Goal: Information Seeking & Learning: Learn about a topic

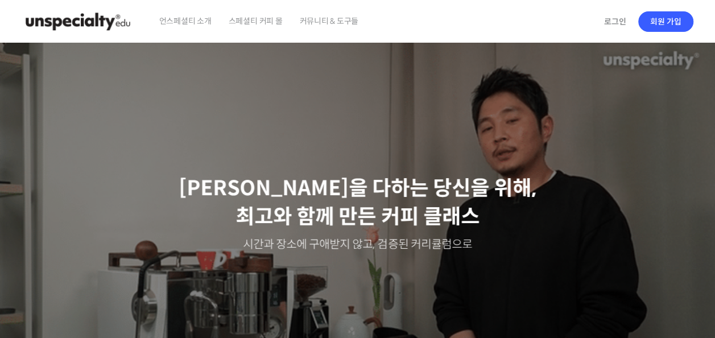
click at [255, 20] on span "스페셜티 커피 몰" at bounding box center [256, 20] width 54 height 43
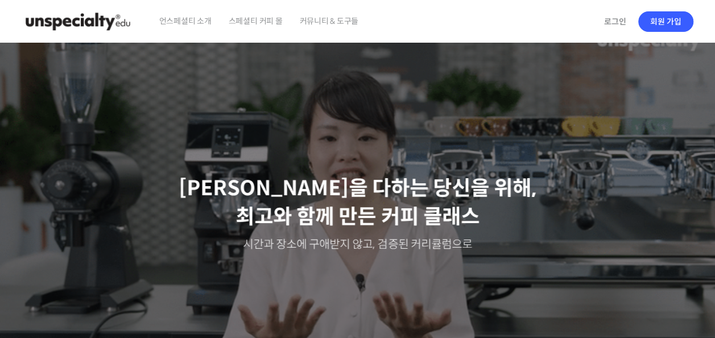
click at [343, 30] on span "커뮤니티 & 도구들" at bounding box center [328, 20] width 59 height 43
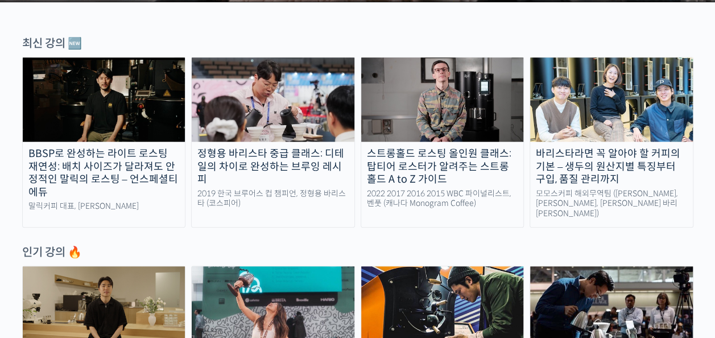
scroll to position [398, 0]
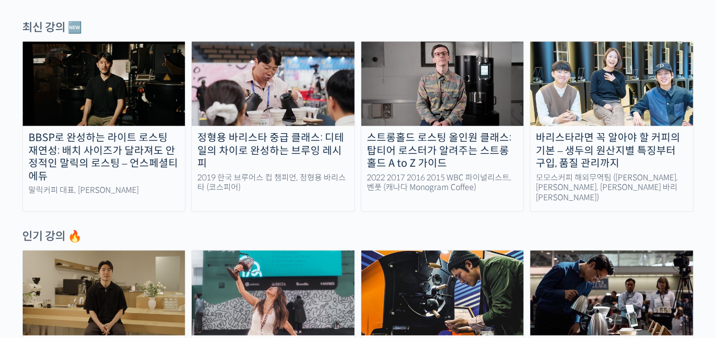
click at [626, 143] on div "바리스타라면 꼭 알아야 할 커피의 기본 – 생두의 원산지별 특징부터 구입, 품질 관리까지" at bounding box center [611, 150] width 163 height 39
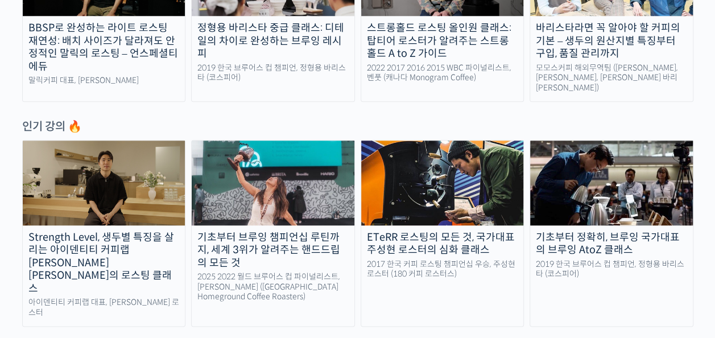
scroll to position [512, 0]
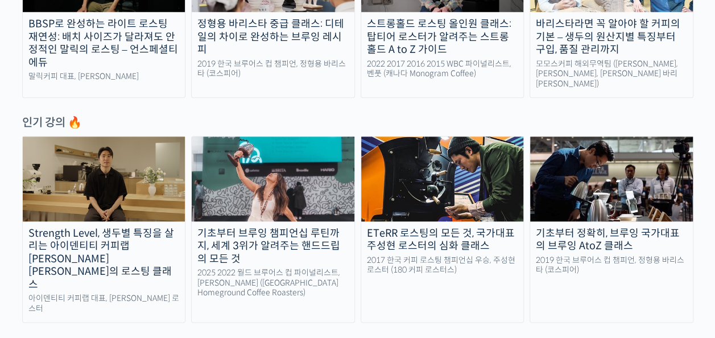
click at [458, 256] on div "2017 한국 커피 로스팅 챔피언십 우승, 주성현 로스터 (180 커피 로스터스)" at bounding box center [442, 266] width 163 height 20
click at [94, 242] on div "Strength Level, 생두별 특징을 살리는 아이덴티티 커피랩 [PERSON_NAME] [PERSON_NAME]의 로스팅 클래스" at bounding box center [104, 259] width 163 height 64
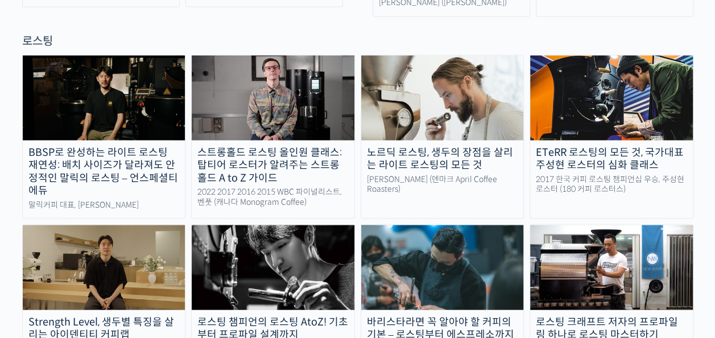
scroll to position [1081, 0]
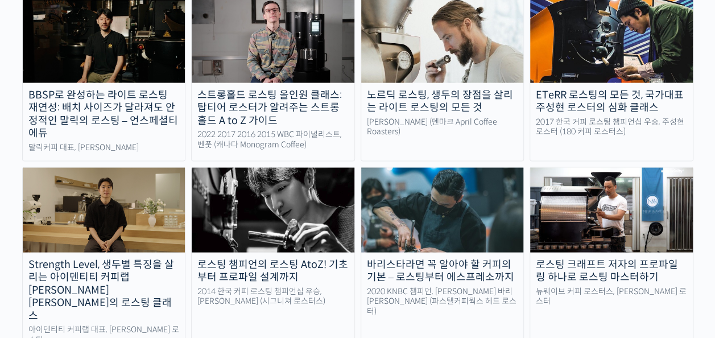
click at [278, 208] on link "로스팅 챔피언의 로스팅 AtoZ! 기초부터 프로파일 설계까지 2014 한국 커피 로스팅 챔피언십 우승, 장문규 로스터 (시그니쳐 로스터스)" at bounding box center [273, 260] width 164 height 187
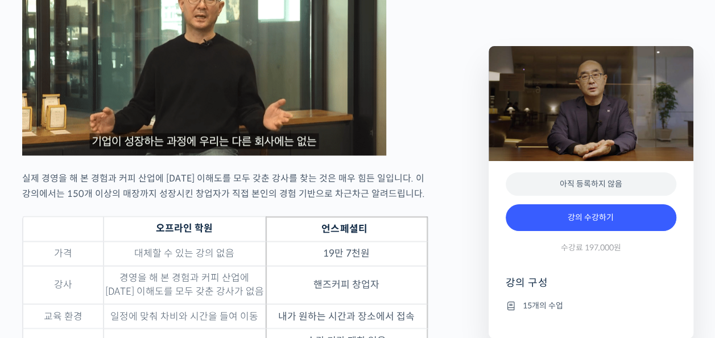
scroll to position [3414, 0]
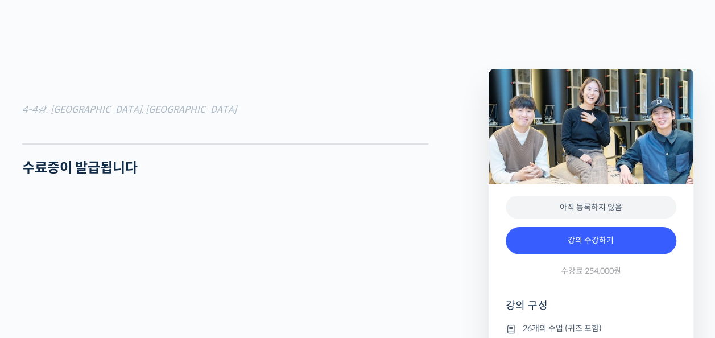
scroll to position [3699, 0]
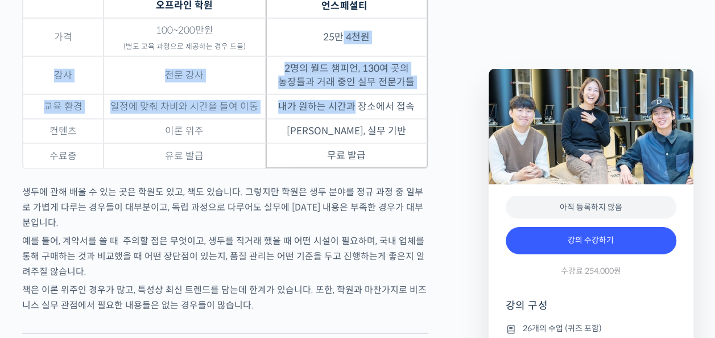
drag, startPoint x: 343, startPoint y: 73, endPoint x: 359, endPoint y: 149, distance: 77.8
click at [359, 146] on tbody "가격 100~200만원 (별도 교육 과정으로 제공하는 경우 드뭄) 25만 4천원 강사 전문 강사 2명의 월드 챔피언, 130여 곳의 농장들과 …" at bounding box center [225, 93] width 405 height 150
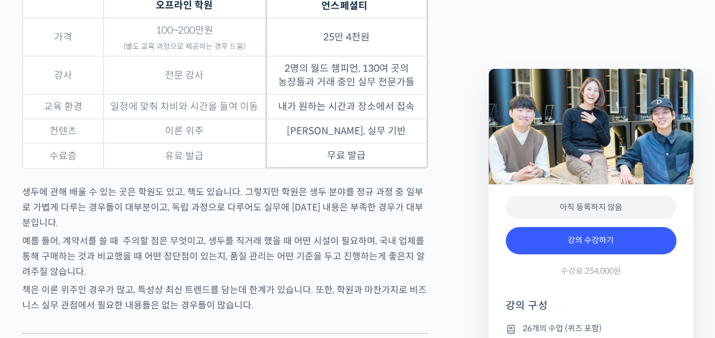
click at [360, 168] on td "무료 발급" at bounding box center [347, 155] width 162 height 25
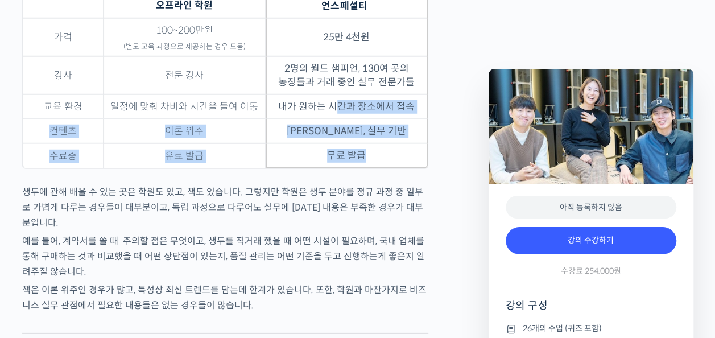
drag, startPoint x: 364, startPoint y: 186, endPoint x: 335, endPoint y: 134, distance: 59.6
click at [335, 131] on tbody "가격 100~200만원 (별도 교육 과정으로 제공하는 경우 드뭄) 25만 4천원 강사 전문 강사 2명의 월드 챔피언, 130여 곳의 농장들과 …" at bounding box center [225, 93] width 405 height 150
drag, startPoint x: 335, startPoint y: 134, endPoint x: 338, endPoint y: 160, distance: 26.3
click at [338, 143] on td "최신 트렌드, 실무 기반" at bounding box center [347, 131] width 162 height 24
click at [340, 168] on td "무료 발급" at bounding box center [347, 155] width 162 height 25
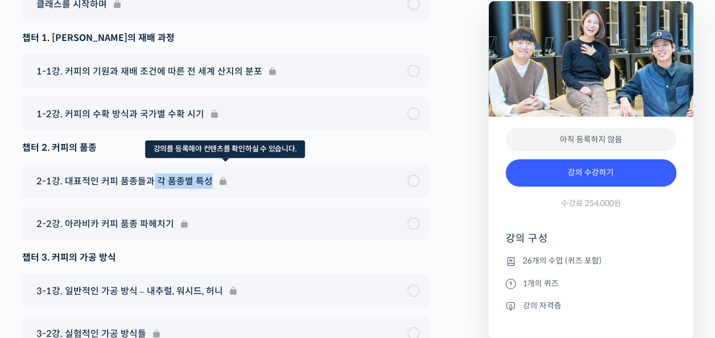
drag, startPoint x: 150, startPoint y: 120, endPoint x: 219, endPoint y: 154, distance: 76.3
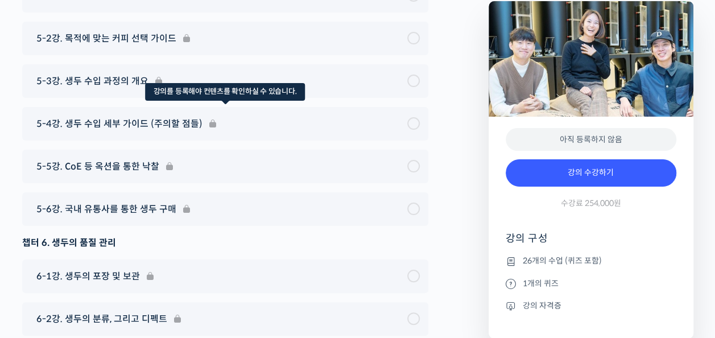
scroll to position [6519, 0]
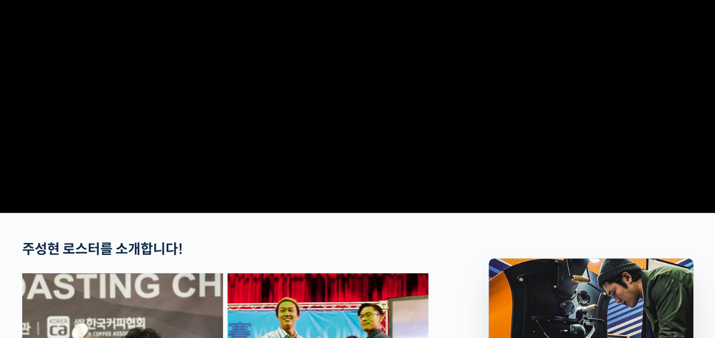
drag, startPoint x: 118, startPoint y: 207, endPoint x: 134, endPoint y: 211, distance: 15.7
click at [118, 208] on video at bounding box center [358, 12] width 672 height 393
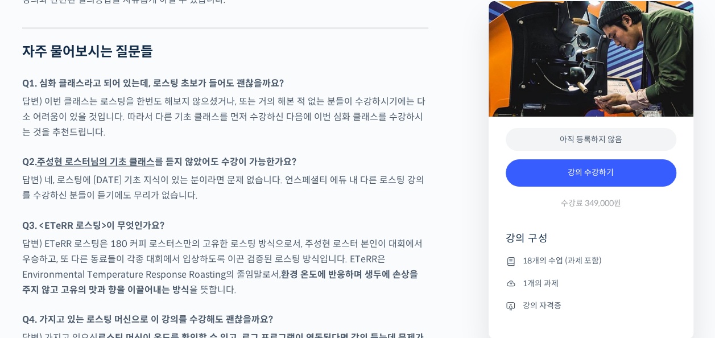
scroll to position [5179, 0]
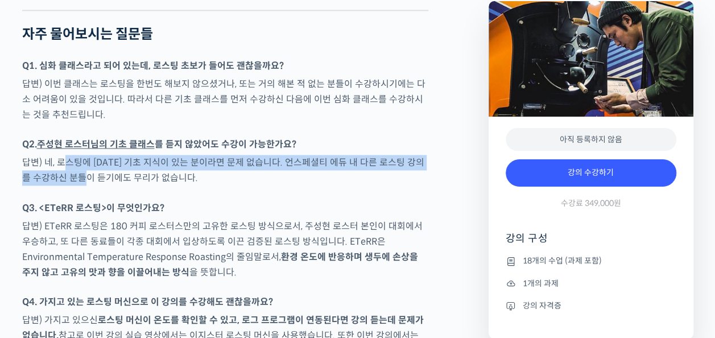
drag, startPoint x: 61, startPoint y: 183, endPoint x: 94, endPoint y: 199, distance: 36.7
click at [94, 186] on p "답변) 네, 로스팅에 대한 기초 지식이 있는 분이라면 문제 없습니다. 언스페셜티 에듀 내 다른 로스팅 강의를 수강하신 분들이 듣기에도 무리가 …" at bounding box center [225, 170] width 406 height 31
drag, startPoint x: 94, startPoint y: 199, endPoint x: 93, endPoint y: 205, distance: 6.4
click at [93, 186] on p "답변) 네, 로스팅에 대한 기초 지식이 있는 분이라면 문제 없습니다. 언스페셜티 에듀 내 다른 로스팅 강의를 수강하신 분들이 듣기에도 무리가 …" at bounding box center [225, 170] width 406 height 31
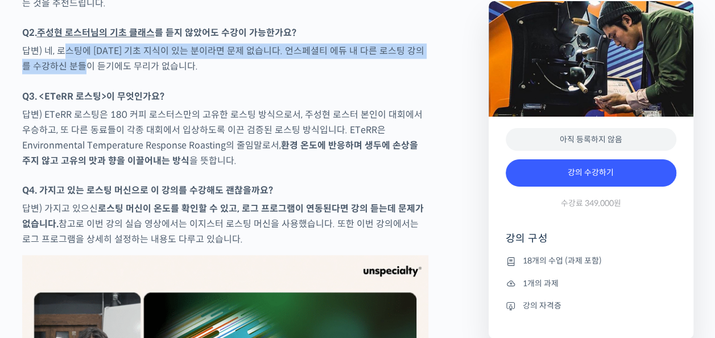
scroll to position [5292, 0]
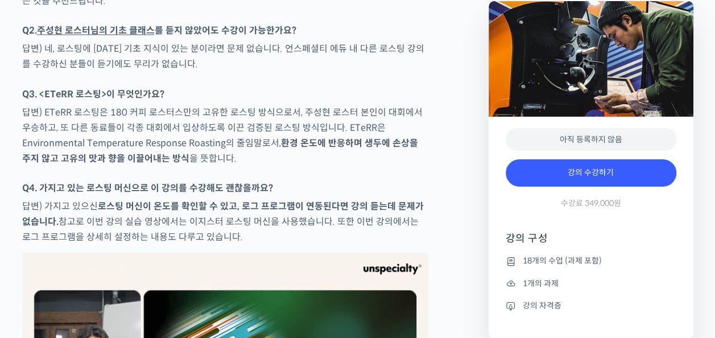
click at [107, 164] on strong "환경 온도에 반응하며 생두에 손상을 주지 않고 고유의 맛과 향을 이끌어내는 방식" at bounding box center [220, 150] width 396 height 27
drag, startPoint x: 93, startPoint y: 137, endPoint x: 254, endPoint y: 176, distance: 165.9
click at [231, 138] on p "답변) ETeRR 로스팅은 180 커피 로스터스만의 고유한 로스팅 방식으로서, 주성현 로스터 본인이 대회에서 우승하고, 또 다른 동료들이 각종…" at bounding box center [225, 134] width 406 height 61
click at [254, 166] on p "답변) ETeRR 로스팅은 180 커피 로스터스만의 고유한 로스팅 방식으로서, 주성현 로스터 본인이 대회에서 우승하고, 또 다른 동료들이 각종…" at bounding box center [225, 134] width 406 height 61
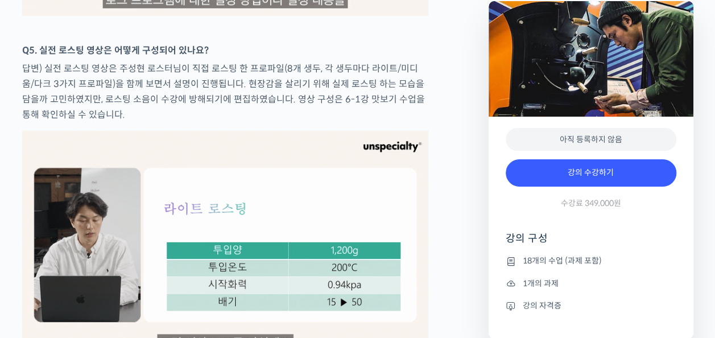
scroll to position [5805, 0]
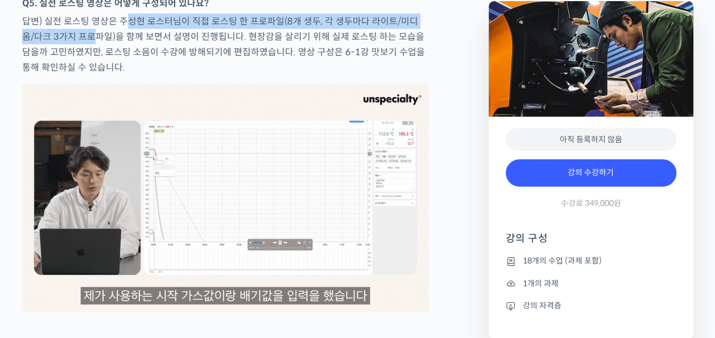
drag, startPoint x: 78, startPoint y: 55, endPoint x: 121, endPoint y: 53, distance: 42.7
click at [121, 52] on p "답변) 실전 로스팅 영상은 주성현 로스터님이 직접 로스팅 한 프로파일(8개 생두, 각 생두마다 라이트/미디움/다크 3가지 프로파일)을 함께 보…" at bounding box center [225, 44] width 406 height 61
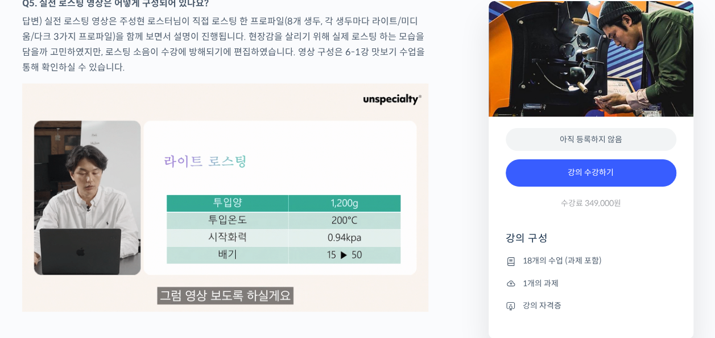
drag, startPoint x: 121, startPoint y: 53, endPoint x: 112, endPoint y: 80, distance: 28.1
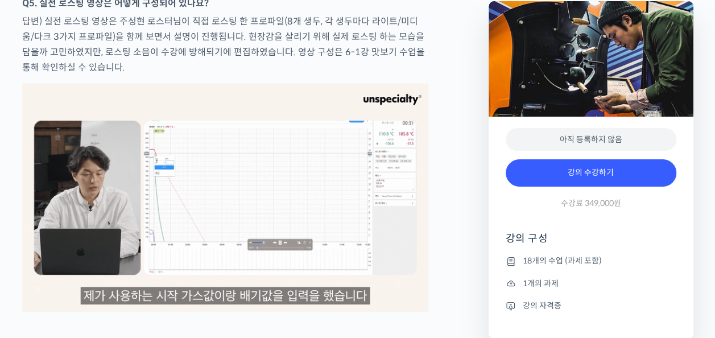
click at [112, 75] on p "답변) 실전 로스팅 영상은 주성현 로스터님이 직접 로스팅 한 프로파일(8개 생두, 각 생두마다 라이트/미디움/다크 3가지 프로파일)을 함께 보…" at bounding box center [225, 44] width 406 height 61
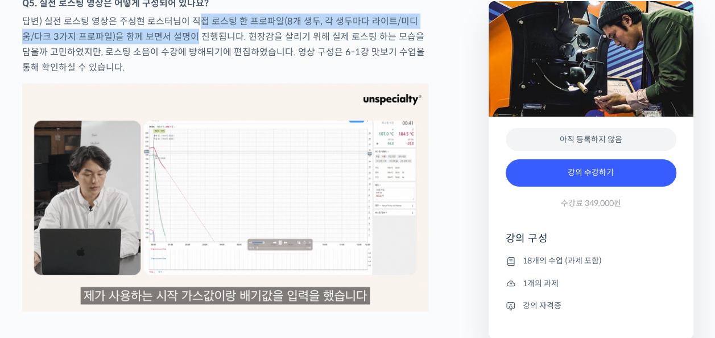
drag, startPoint x: 195, startPoint y: 49, endPoint x: 180, endPoint y: 67, distance: 23.4
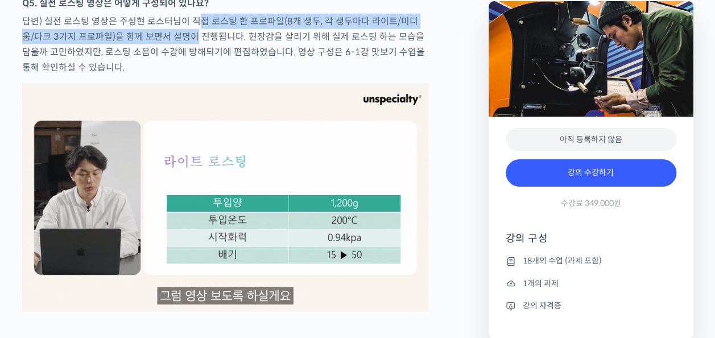
click at [180, 67] on p "답변) 실전 로스팅 영상은 주성현 로스터님이 직접 로스팅 한 프로파일(8개 생두, 각 생두마다 라이트/미디움/다크 3가지 프로파일)을 함께 보…" at bounding box center [225, 44] width 406 height 61
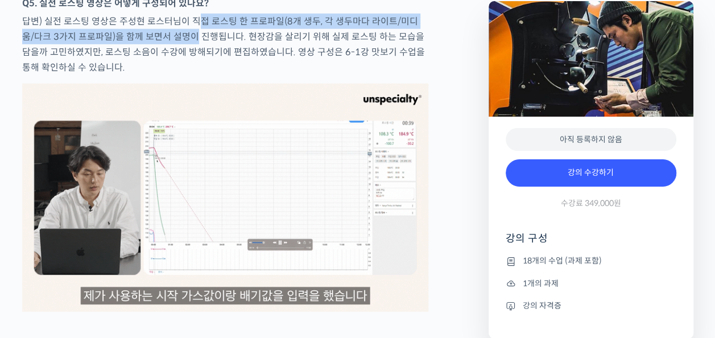
click at [180, 67] on p "답변) 실전 로스팅 영상은 주성현 로스터님이 직접 로스팅 한 프로파일(8개 생두, 각 생두마다 라이트/미디움/다크 3가지 프로파일)을 함께 보…" at bounding box center [225, 44] width 406 height 61
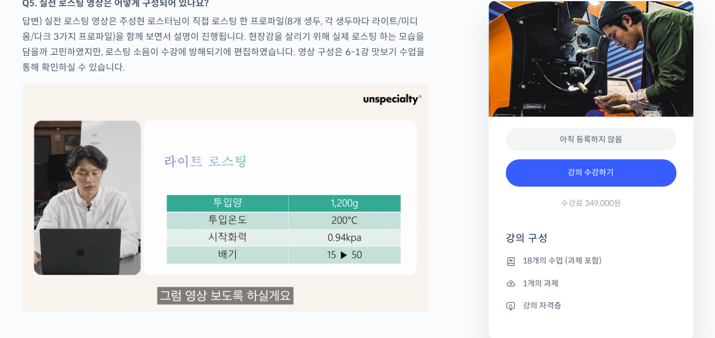
drag, startPoint x: 143, startPoint y: 100, endPoint x: 164, endPoint y: 86, distance: 25.6
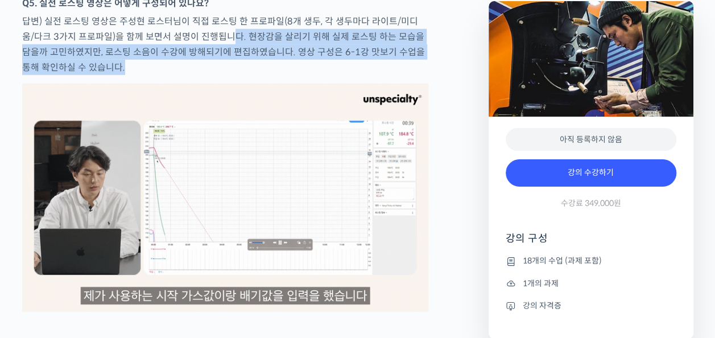
drag, startPoint x: 215, startPoint y: 55, endPoint x: 171, endPoint y: 101, distance: 63.2
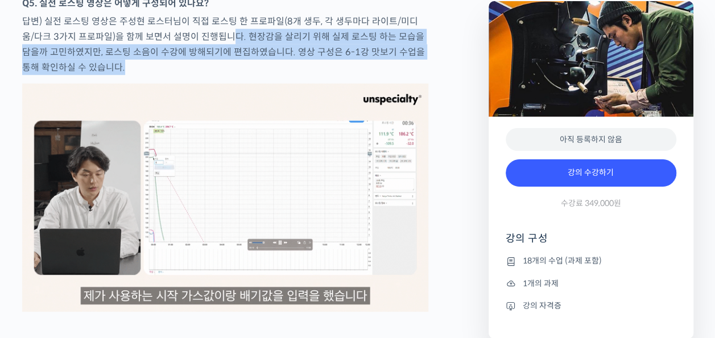
drag, startPoint x: 171, startPoint y: 101, endPoint x: 154, endPoint y: 100, distance: 17.7
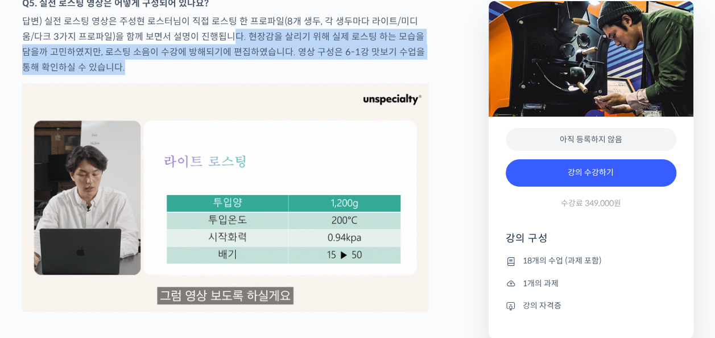
click at [164, 75] on p "답변) 실전 로스팅 영상은 주성현 로스터님이 직접 로스팅 한 프로파일(8개 생두, 각 생두마다 라이트/미디움/다크 3가지 프로파일)을 함께 보…" at bounding box center [225, 44] width 406 height 61
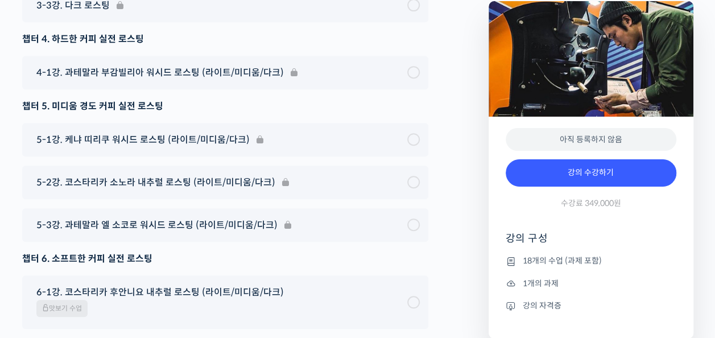
scroll to position [6715, 0]
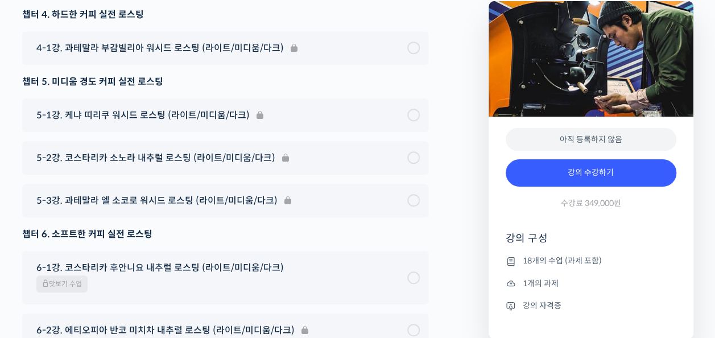
drag, startPoint x: 11, startPoint y: 134, endPoint x: 18, endPoint y: 137, distance: 7.2
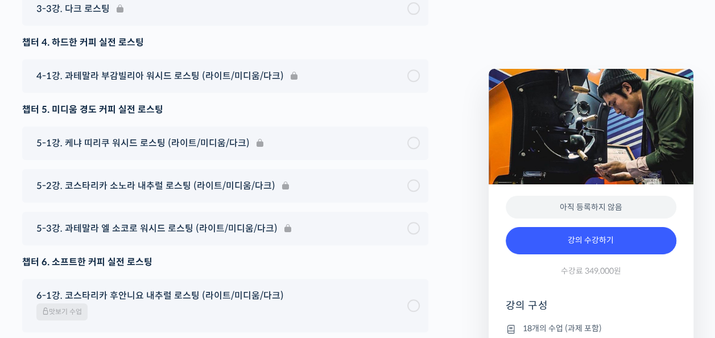
scroll to position [6608, 0]
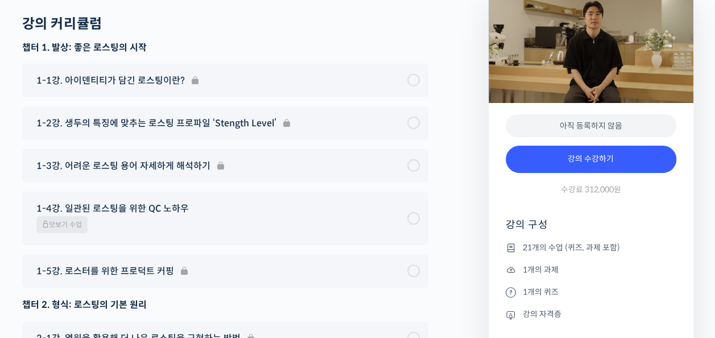
scroll to position [5877, 0]
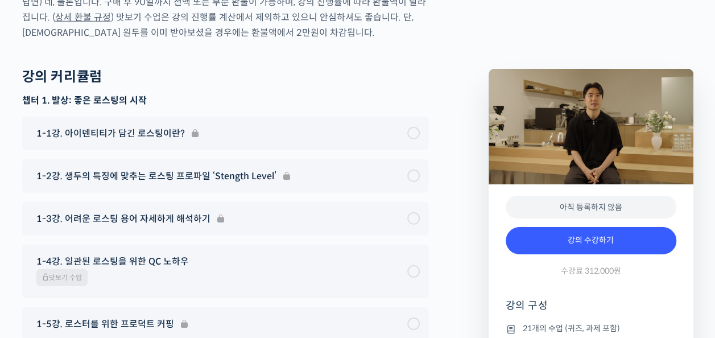
drag, startPoint x: 216, startPoint y: 65, endPoint x: 288, endPoint y: 32, distance: 78.9
click at [248, 94] on h3 "챕터 1. 발상: 좋은 로스팅의 시작" at bounding box center [225, 100] width 406 height 13
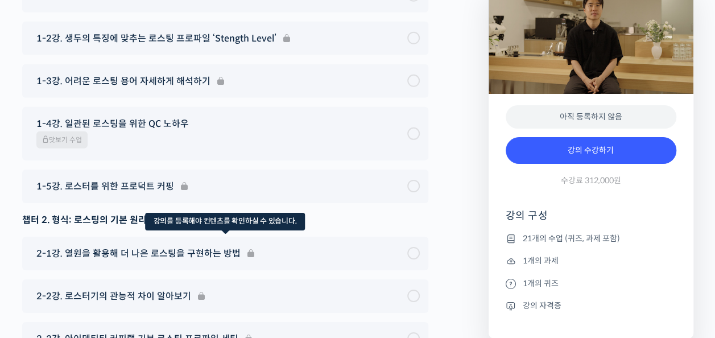
scroll to position [6048, 0]
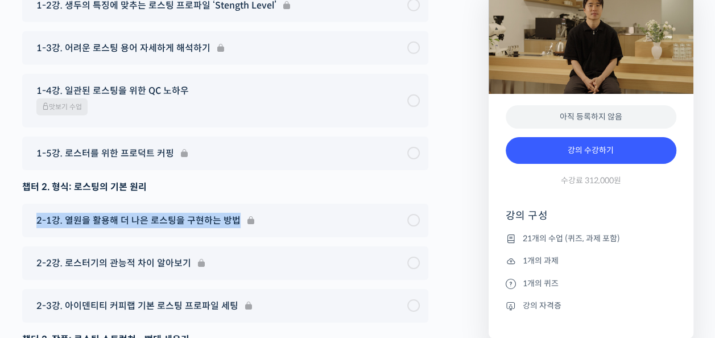
drag, startPoint x: 24, startPoint y: 153, endPoint x: 24, endPoint y: 188, distance: 34.7
drag, startPoint x: 24, startPoint y: 188, endPoint x: 19, endPoint y: 199, distance: 12.3
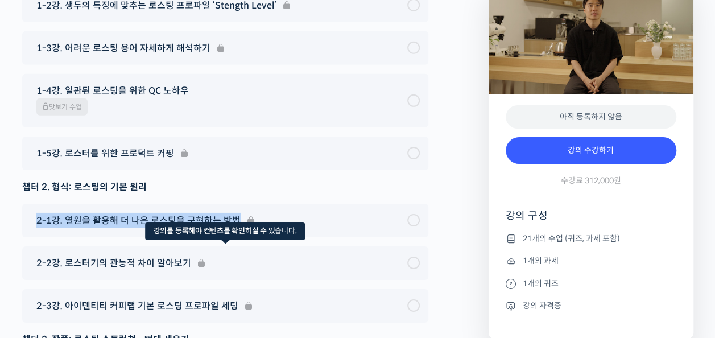
click at [22, 246] on div "2-2강. 로스터기의 관능적 차이 알아보기" at bounding box center [225, 263] width 406 height 34
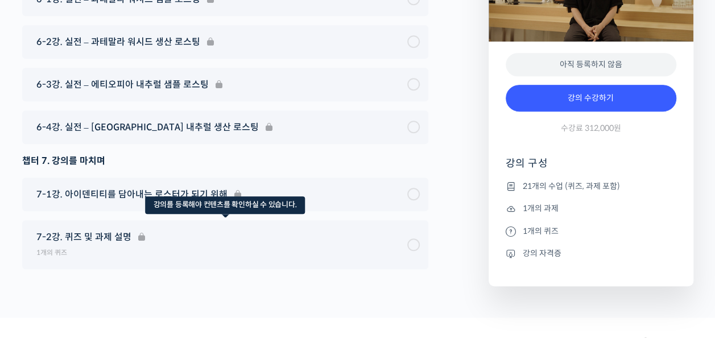
scroll to position [6835, 0]
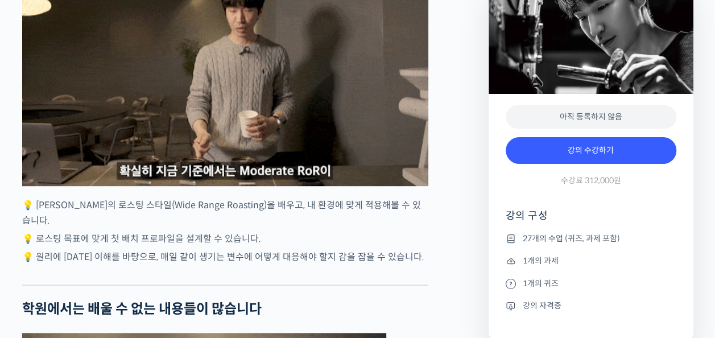
scroll to position [2561, 0]
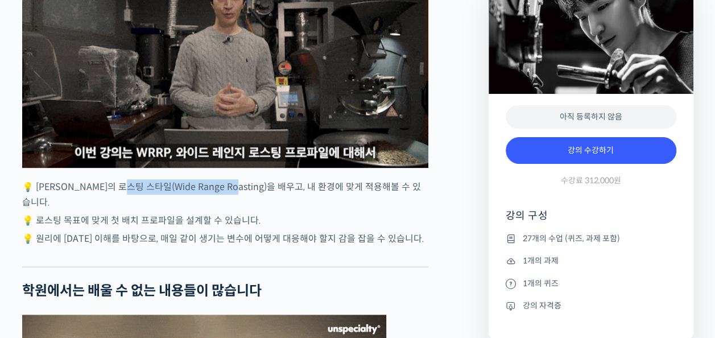
drag, startPoint x: 148, startPoint y: 234, endPoint x: 242, endPoint y: 237, distance: 94.5
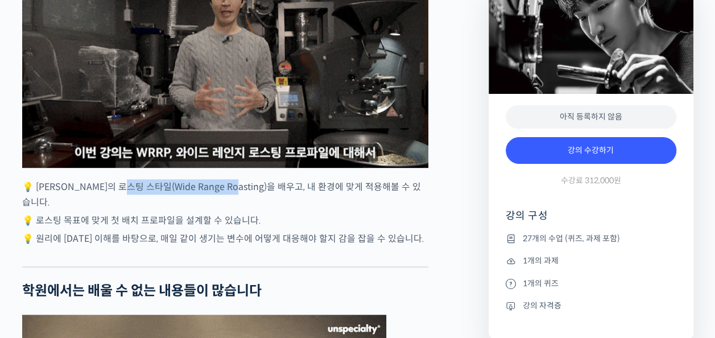
click at [243, 210] on p "💡 장문규 로스터의 로스팅 스타일(Wide Range Roasting)을 배우고, 내 환경에 맞게 적용해볼 수 있습니다." at bounding box center [225, 194] width 406 height 31
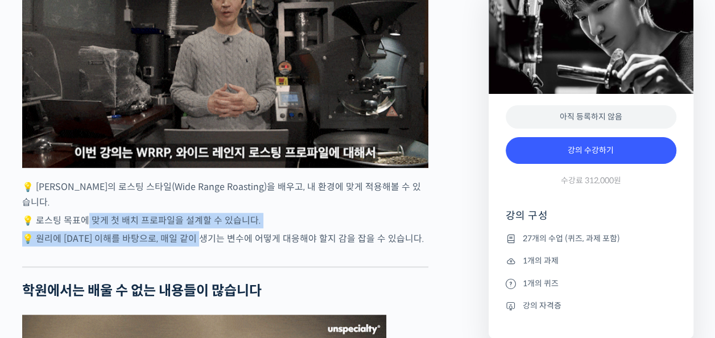
drag, startPoint x: 242, startPoint y: 237, endPoint x: 88, endPoint y: 250, distance: 155.4
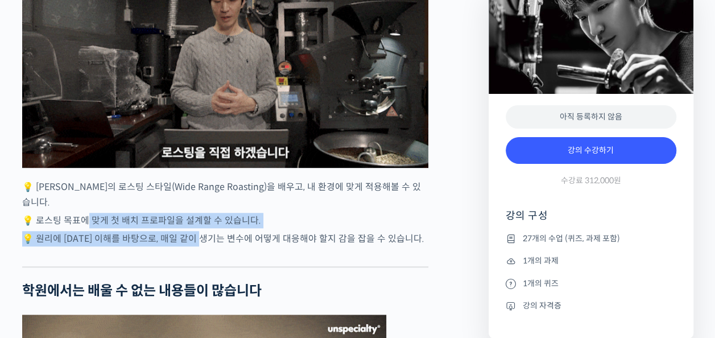
click at [85, 228] on p "💡 로스팅 목표에 맞게 첫 배치 프로파일을 설계할 수 있습니다." at bounding box center [225, 220] width 406 height 15
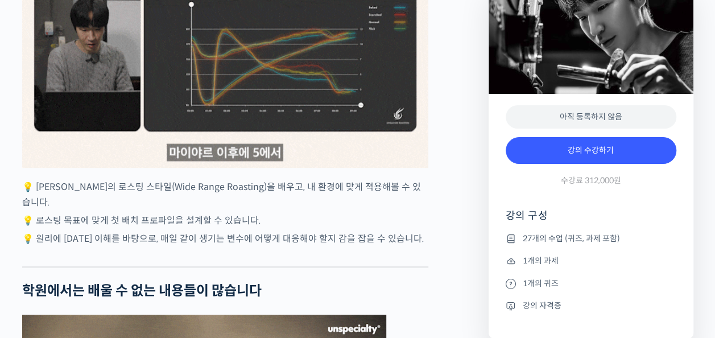
click at [79, 228] on p "💡 로스팅 목표에 맞게 첫 배치 프로파일을 설계할 수 있습니다." at bounding box center [225, 220] width 406 height 15
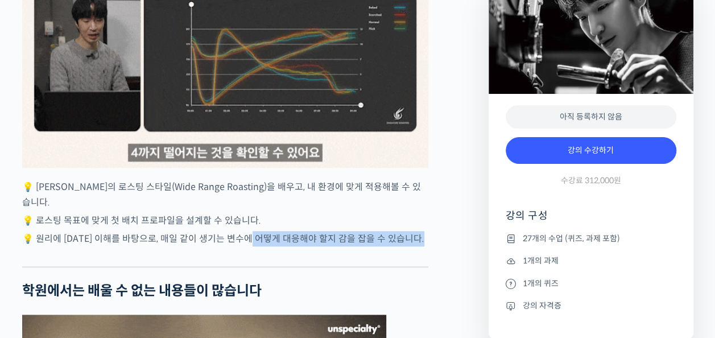
drag, startPoint x: 262, startPoint y: 271, endPoint x: 365, endPoint y: 279, distance: 103.3
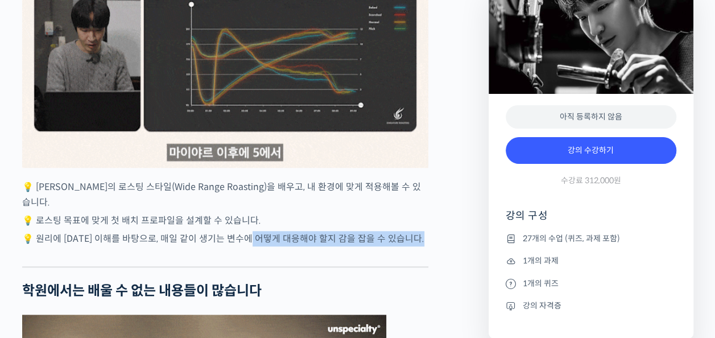
drag, startPoint x: 365, startPoint y: 279, endPoint x: 244, endPoint y: 290, distance: 122.3
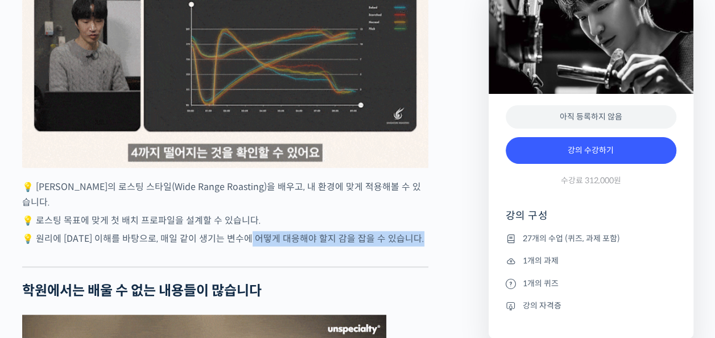
click at [244, 266] on div at bounding box center [225, 257] width 406 height 17
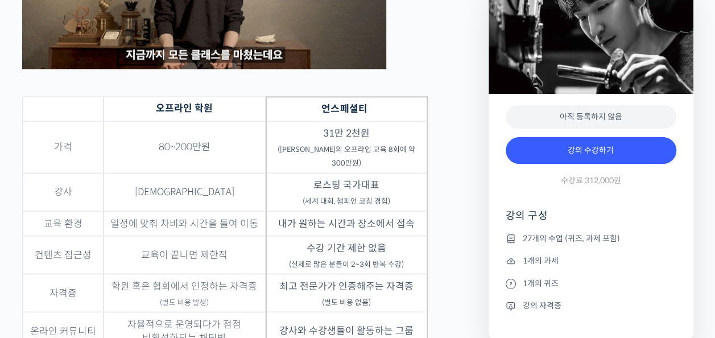
scroll to position [3016, 0]
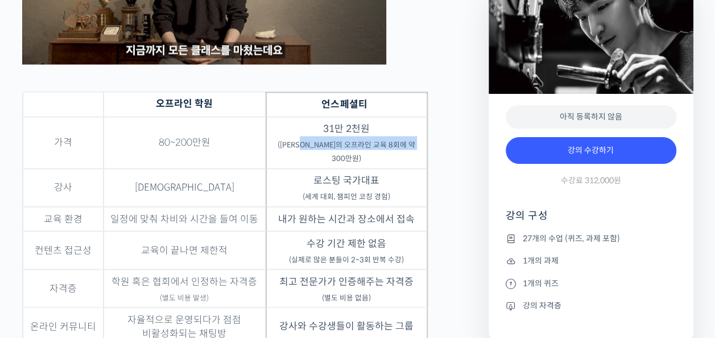
drag, startPoint x: 369, startPoint y: 164, endPoint x: 426, endPoint y: 171, distance: 58.0
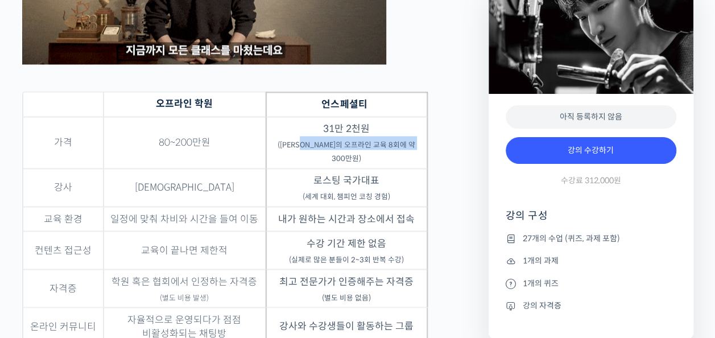
click at [426, 168] on td "31만 2천원 (장문규 로스터의 오프라인 교육 8회에 약 300만원)" at bounding box center [347, 143] width 162 height 52
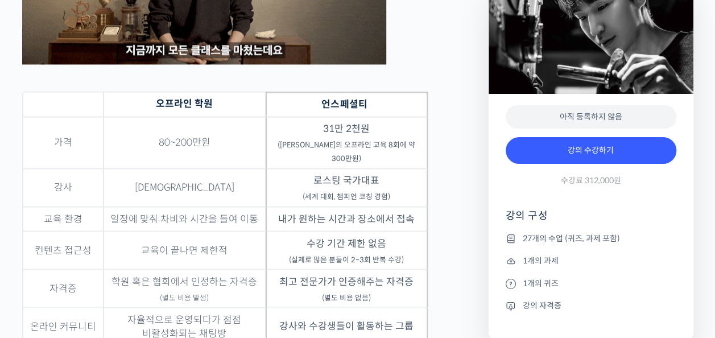
drag, startPoint x: 426, startPoint y: 171, endPoint x: 402, endPoint y: 198, distance: 35.9
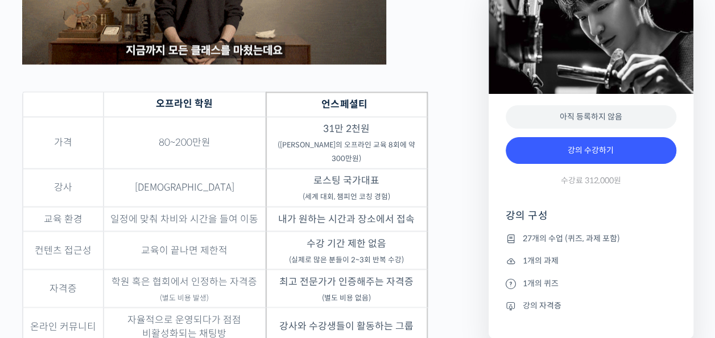
click at [402, 198] on td "로스팅 국가대표 (세계 대회, 챔피언 코칭 경험)" at bounding box center [347, 187] width 162 height 38
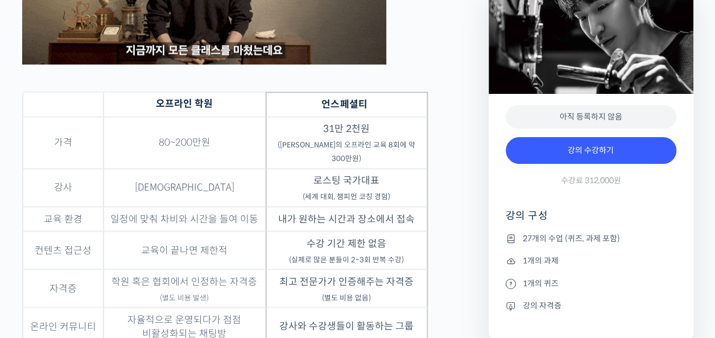
click at [428, 168] on table "오프라인 학원 언스페셜티 가격 80~200만원 31만 2천원 (장문규 로스터의 오프라인 교육 8회에 약 300만원) 강사 복불복 로스팅 국가대…" at bounding box center [225, 218] width 406 height 254
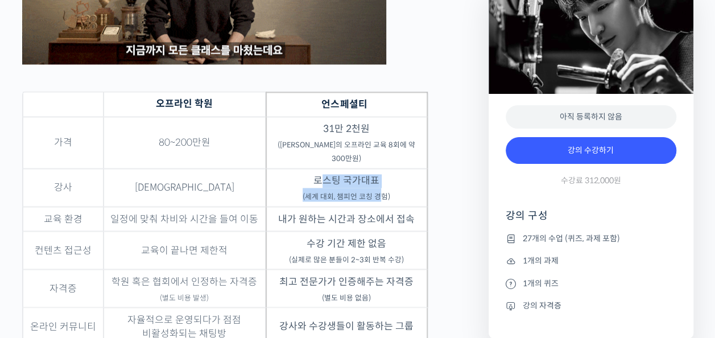
drag, startPoint x: 326, startPoint y: 191, endPoint x: 378, endPoint y: 209, distance: 55.2
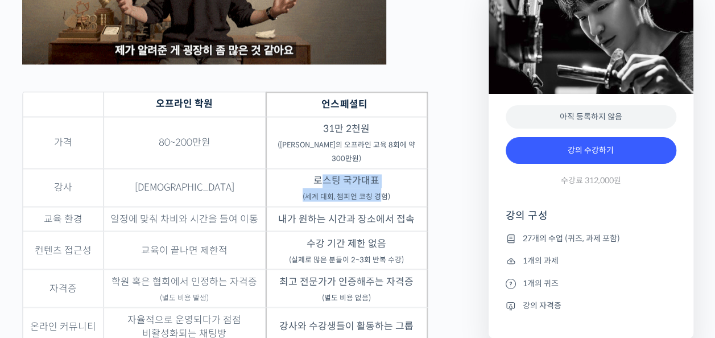
click at [378, 207] on td "로스팅 국가대표 (세계 대회, 챔피언 코칭 경험)" at bounding box center [347, 187] width 162 height 38
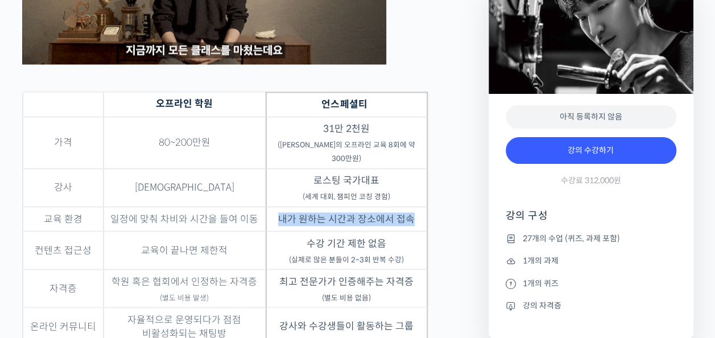
drag, startPoint x: 378, startPoint y: 209, endPoint x: 406, endPoint y: 233, distance: 36.7
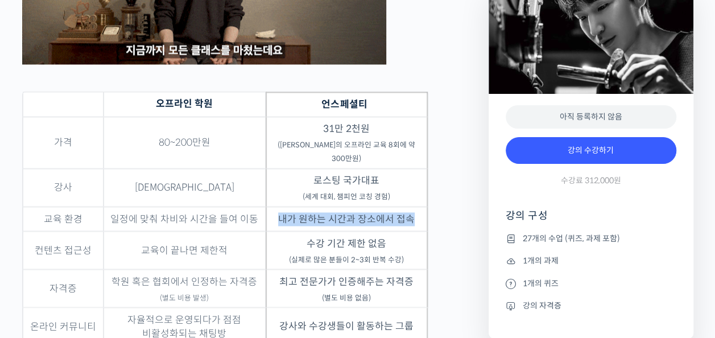
click at [413, 230] on td "내가 원하는 시간과 장소에서 접속" at bounding box center [347, 219] width 162 height 24
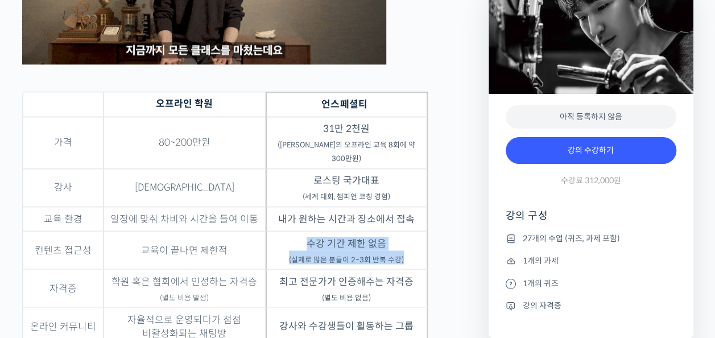
drag, startPoint x: 406, startPoint y: 233, endPoint x: 405, endPoint y: 273, distance: 39.9
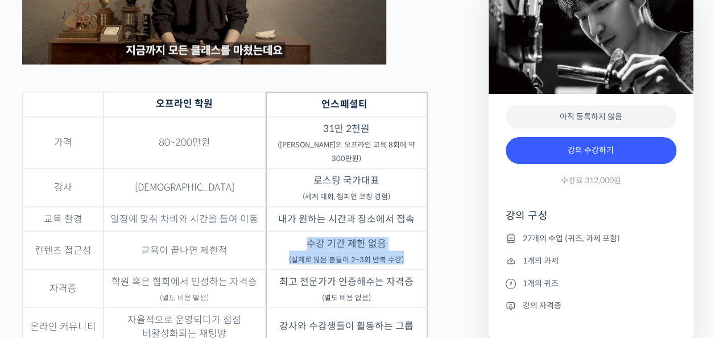
click at [405, 269] on td "수강 기간 제한 없음 (실제로 많은 분들이 2~3회 반복 수강)" at bounding box center [347, 250] width 162 height 38
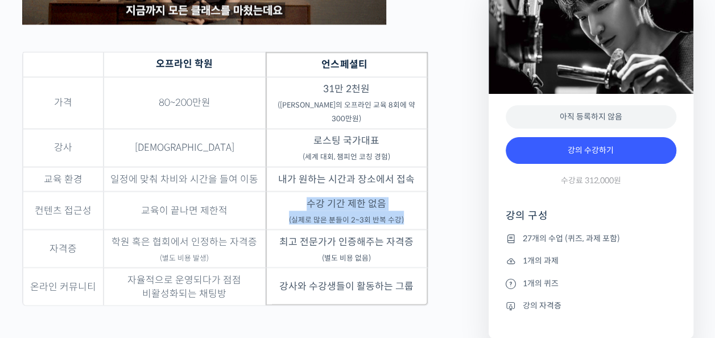
scroll to position [3073, 0]
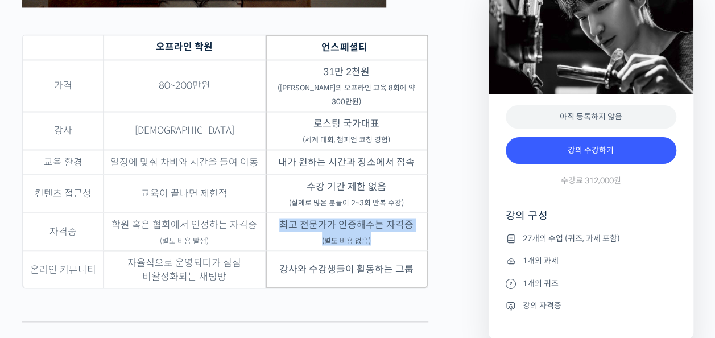
drag, startPoint x: 271, startPoint y: 225, endPoint x: 402, endPoint y: 256, distance: 134.4
click at [402, 250] on td "최고 전문가가 인증해주는 자격증 (별도 비용 없음)" at bounding box center [347, 231] width 162 height 38
drag, startPoint x: 402, startPoint y: 256, endPoint x: 301, endPoint y: 274, distance: 102.4
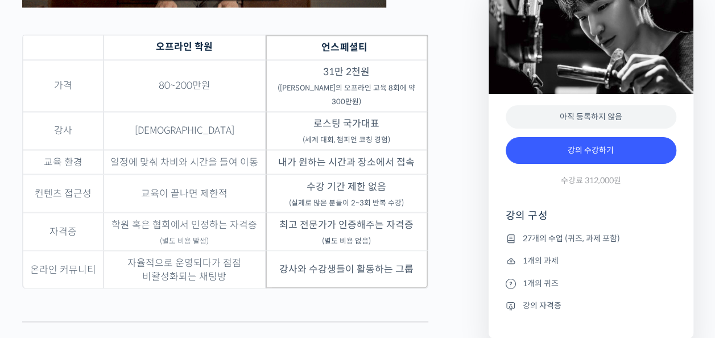
click at [301, 274] on td "강사와 수강생들이 활동하는 그룹" at bounding box center [347, 269] width 162 height 38
drag, startPoint x: 294, startPoint y: 273, endPoint x: 404, endPoint y: 278, distance: 110.5
click at [404, 278] on td "강사와 수강생들이 활동하는 그룹" at bounding box center [347, 269] width 162 height 38
drag, startPoint x: 404, startPoint y: 278, endPoint x: 390, endPoint y: 313, distance: 37.3
click at [390, 304] on figure "오프라인 학원 언스페셜티 가격 80~200만원 31만 2천원 (장문규 로스터의 오프라인 교육 8회에 약 300만원) 강사 복불복 로스팅 국가대…" at bounding box center [225, 169] width 406 height 270
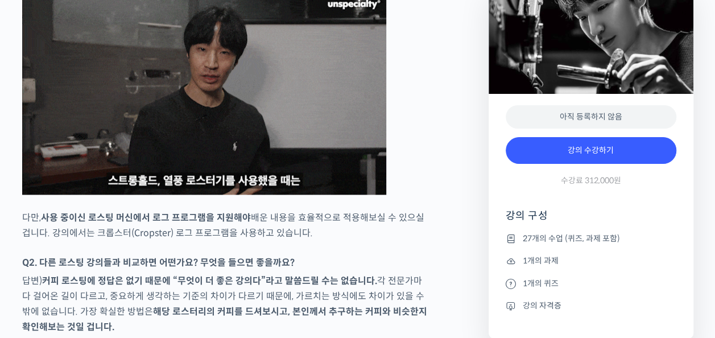
scroll to position [5008, 0]
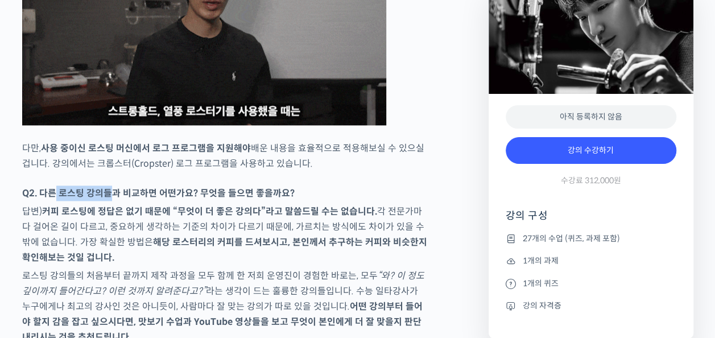
drag, startPoint x: 58, startPoint y: 159, endPoint x: 109, endPoint y: 158, distance: 51.2
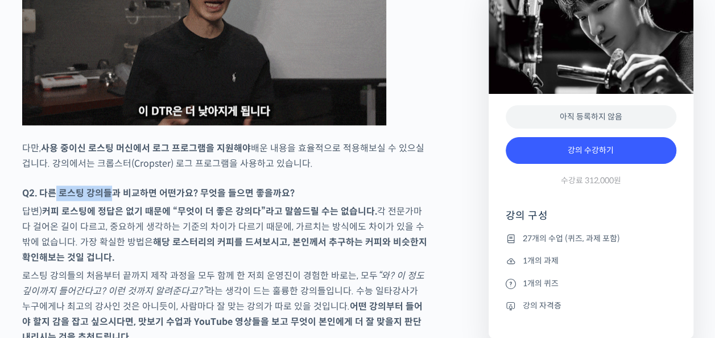
click at [110, 187] on strong "Q2. 다른 로스팅 강의들과 비교하면 어떤가요? 무엇을 들으면 좋을까요?" at bounding box center [158, 193] width 273 height 12
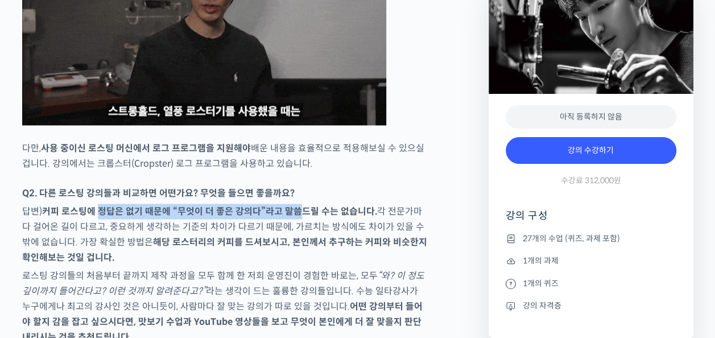
drag, startPoint x: 109, startPoint y: 158, endPoint x: 299, endPoint y: 174, distance: 190.7
click at [299, 205] on strong "커피 로스팅에 정답은 없기 때문에 “무엇이 더 좋은 강의다”라고 말씀드릴 수는 없습니다." at bounding box center [209, 211] width 335 height 12
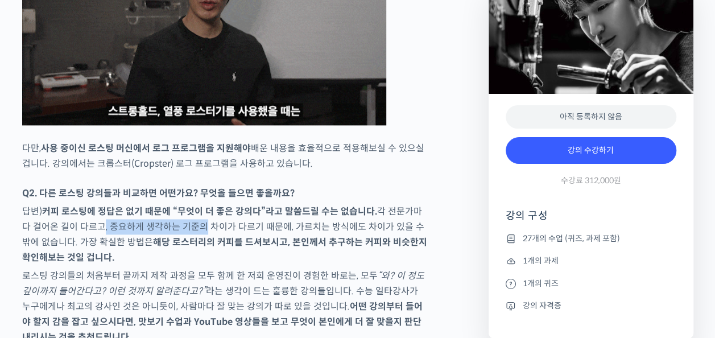
drag, startPoint x: 299, startPoint y: 174, endPoint x: 86, endPoint y: 193, distance: 213.8
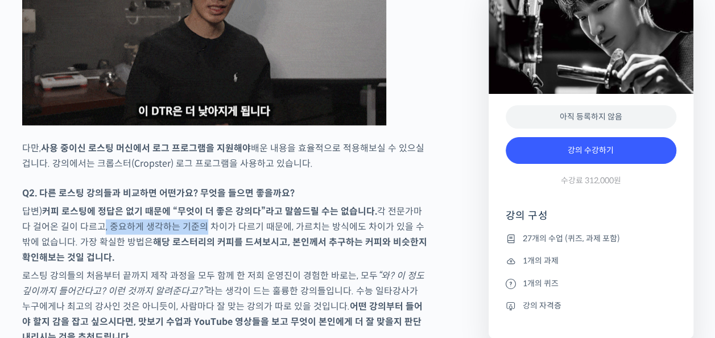
click at [86, 204] on p "답변) 커피 로스팅에 정답은 없기 때문에 “무엇이 더 좋은 강의다”라고 말씀드릴 수는 없습니다. 각 전문가마다 걸어온 길이 다르고, 중요하게 …" at bounding box center [225, 234] width 406 height 61
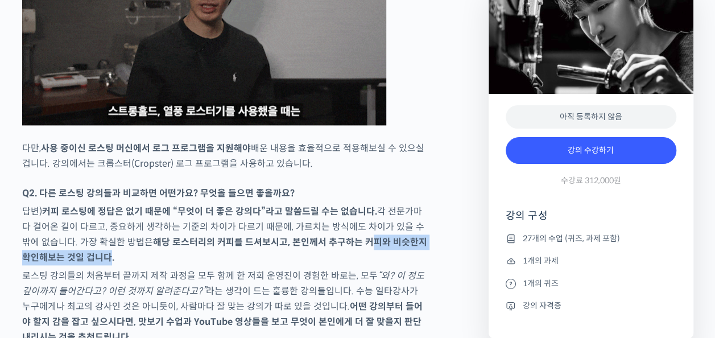
drag, startPoint x: 86, startPoint y: 193, endPoint x: 359, endPoint y: 204, distance: 272.2
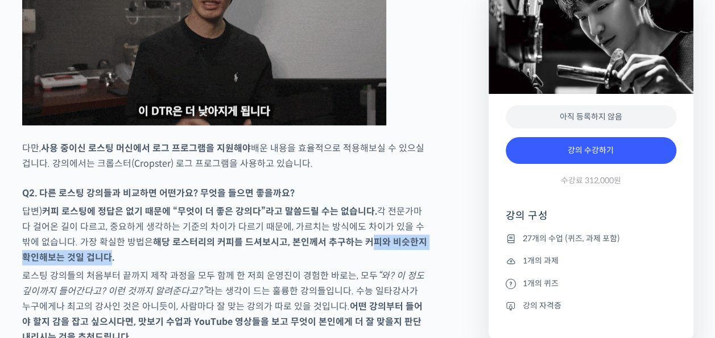
click at [359, 204] on p "답변) 커피 로스팅에 정답은 없기 때문에 “무엇이 더 좋은 강의다”라고 말씀드릴 수는 없습니다. 각 전문가마다 걸어온 길이 다르고, 중요하게 …" at bounding box center [225, 234] width 406 height 61
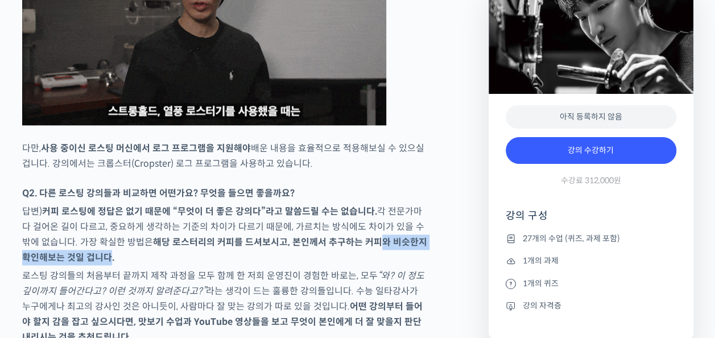
click at [359, 236] on strong "해당 로스터리의 커피를 드셔보시고, 본인께서 추구하는 커피와 비슷한지 확인해보는 것일 겁니다." at bounding box center [224, 249] width 405 height 27
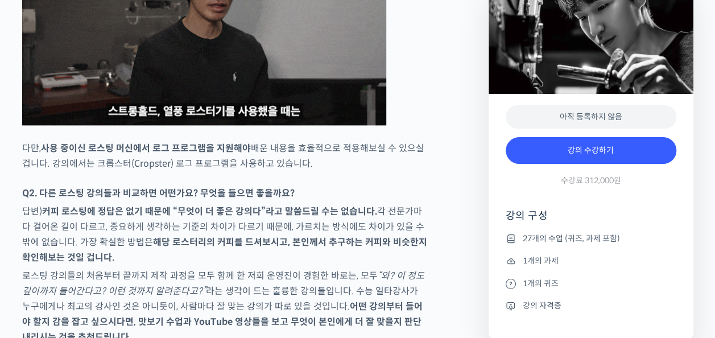
click at [336, 204] on p "답변) 커피 로스팅에 정답은 없기 때문에 “무엇이 더 좋은 강의다”라고 말씀드릴 수는 없습니다. 각 전문가마다 걸어온 길이 다르고, 중요하게 …" at bounding box center [225, 234] width 406 height 61
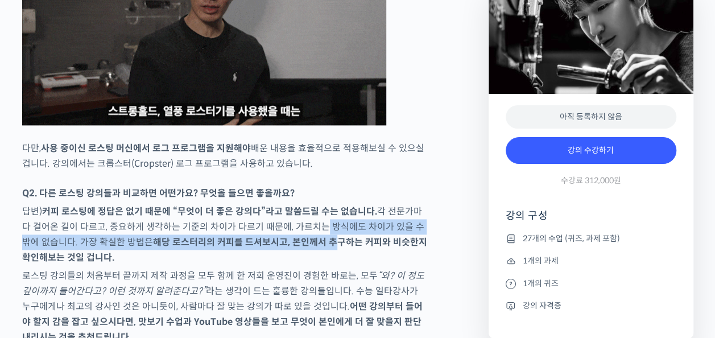
drag, startPoint x: 306, startPoint y: 191, endPoint x: 293, endPoint y: 219, distance: 30.5
click at [313, 204] on p "답변) 커피 로스팅에 정답은 없기 때문에 “무엇이 더 좋은 강의다”라고 말씀드릴 수는 없습니다. 각 전문가마다 걸어온 길이 다르고, 중요하게 …" at bounding box center [225, 234] width 406 height 61
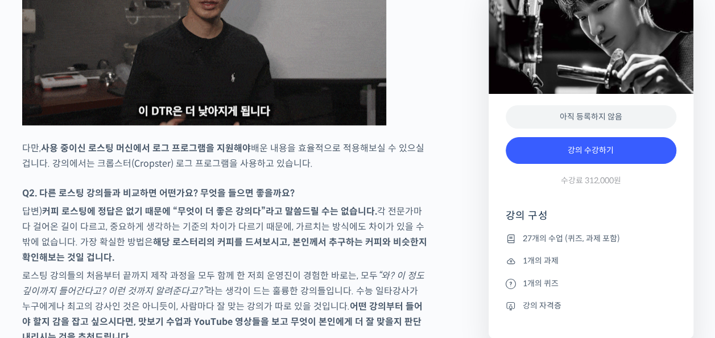
click at [293, 219] on p "답변) 커피 로스팅에 정답은 없기 때문에 “무엇이 더 좋은 강의다”라고 말씀드릴 수는 없습니다. 각 전문가마다 걸어온 길이 다르고, 중요하게 …" at bounding box center [225, 234] width 406 height 61
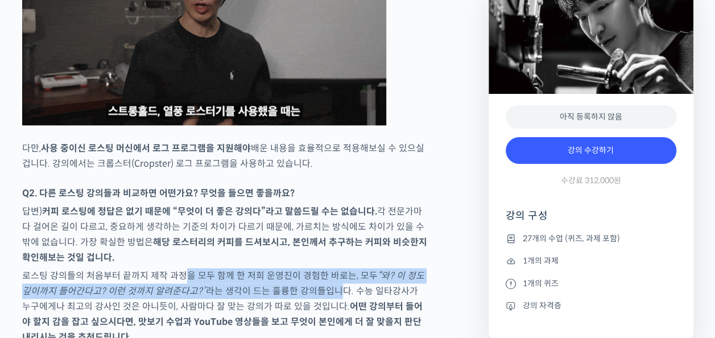
drag, startPoint x: 181, startPoint y: 236, endPoint x: 325, endPoint y: 253, distance: 145.0
click at [325, 268] on p "로스팅 강의들의 처음부터 끝까지 제작 과정을 모두 함께 한 저희 운영진이 경험한 바로는, 모두 “와? 이 정도 깊이까지 들어간다고? 이런 것까…" at bounding box center [225, 306] width 406 height 77
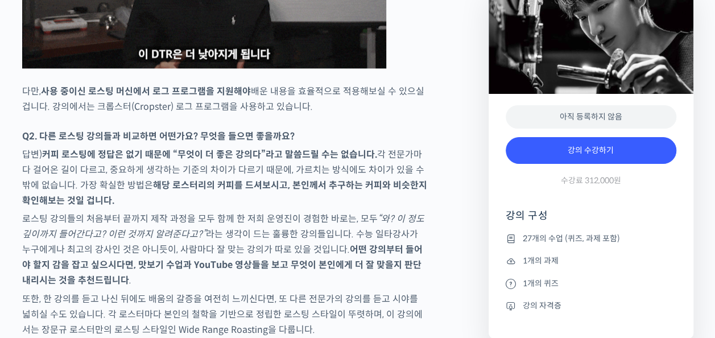
drag, startPoint x: 246, startPoint y: 226, endPoint x: 253, endPoint y: 219, distance: 10.1
click at [250, 244] on strong "어떤 강의부터 들어야 할지 감을 잡고 싶으시다면, 맛보기 수업과 YouTube 영상들을 보고 무엇이 본인에게 더 잘 맞을지 판단내리시는 것을 …" at bounding box center [222, 265] width 401 height 43
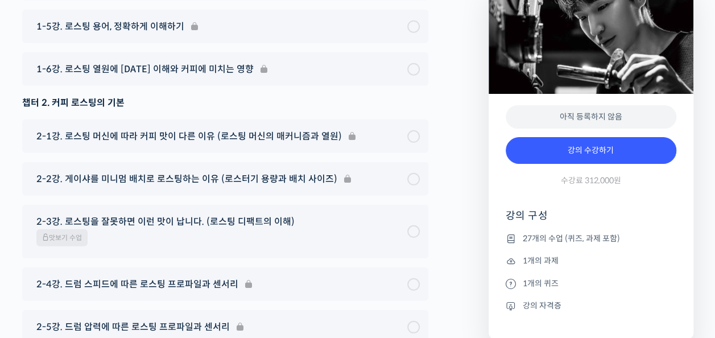
scroll to position [5805, 0]
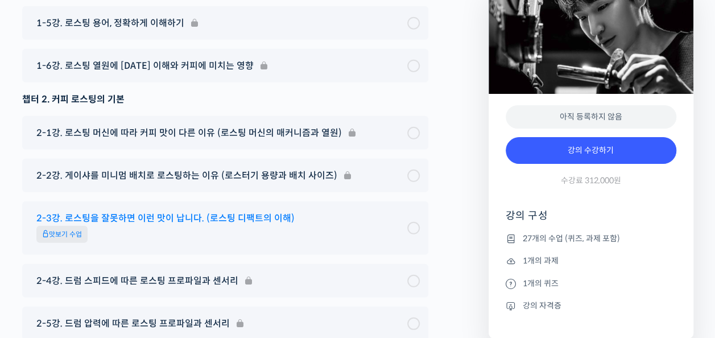
click at [130, 211] on span "2-3강. 로스팅을 잘못하면 이런 맛이 납니다. (로스팅 디팩트의 이해)" at bounding box center [165, 218] width 258 height 15
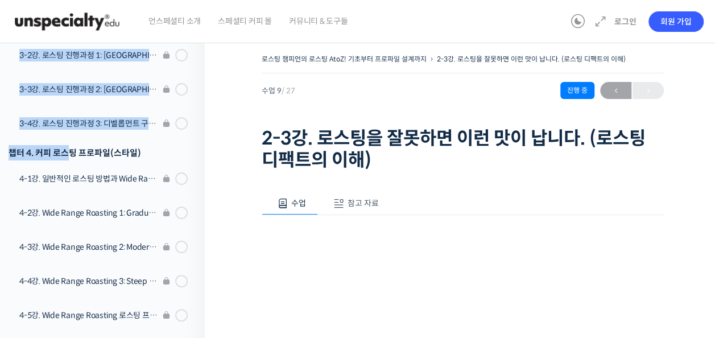
scroll to position [691, 0]
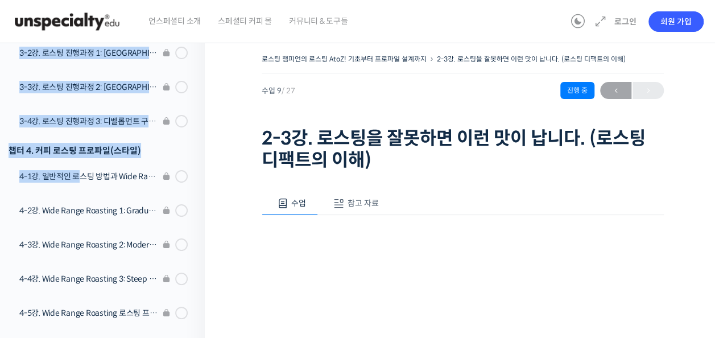
drag, startPoint x: 61, startPoint y: 128, endPoint x: 82, endPoint y: 181, distance: 56.8
click at [81, 178] on ol "챕터 1. 커피 로스팅이란? 1-1강. 강의를 시작하며 1-2강. 커피 로스팅의 전반적인 진행과정 1-3강. 1차 크랙은 왜 생기는걸까? (로…" at bounding box center [99, 20] width 211 height 1044
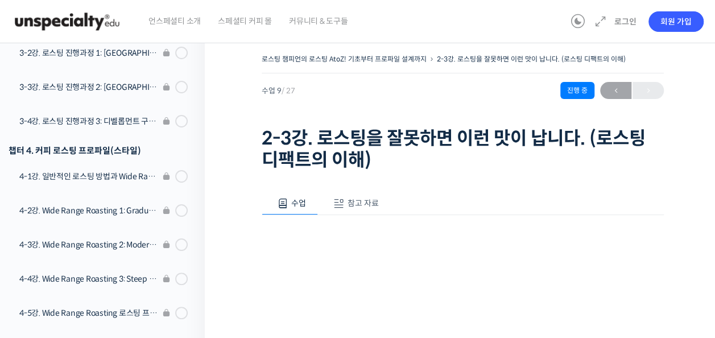
drag, startPoint x: 82, startPoint y: 220, endPoint x: 89, endPoint y: 221, distance: 7.0
click at [84, 220] on li "4-2강. Wide Range Roasting 1: Gradual RoR" at bounding box center [99, 212] width 211 height 34
drag, startPoint x: 121, startPoint y: 217, endPoint x: 154, endPoint y: 203, distance: 35.7
click at [123, 216] on li "4-2강. Wide Range Roasting 1: Gradual RoR" at bounding box center [99, 212] width 211 height 34
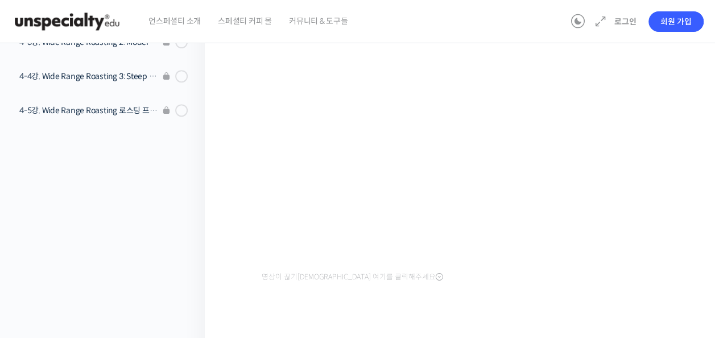
scroll to position [224, 0]
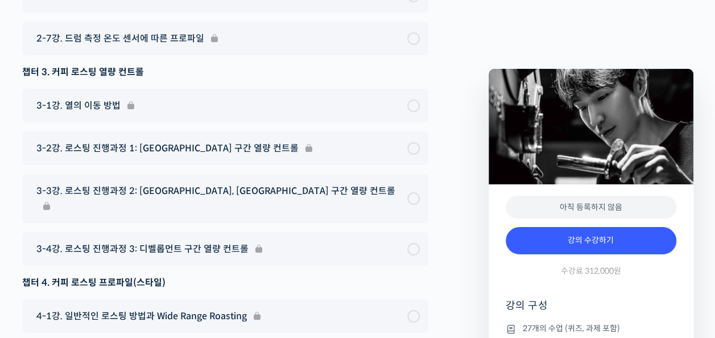
scroll to position [6157, 0]
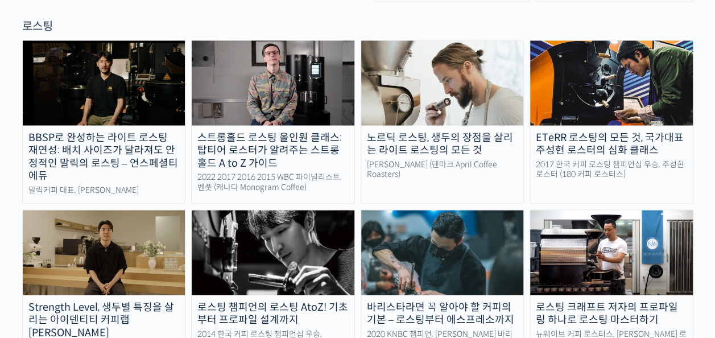
scroll to position [1024, 0]
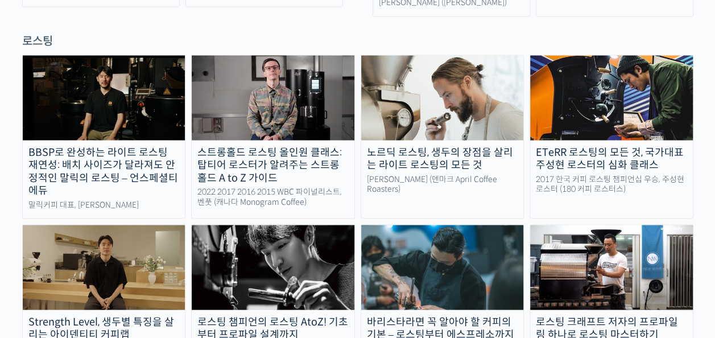
click at [456, 236] on img at bounding box center [442, 267] width 163 height 84
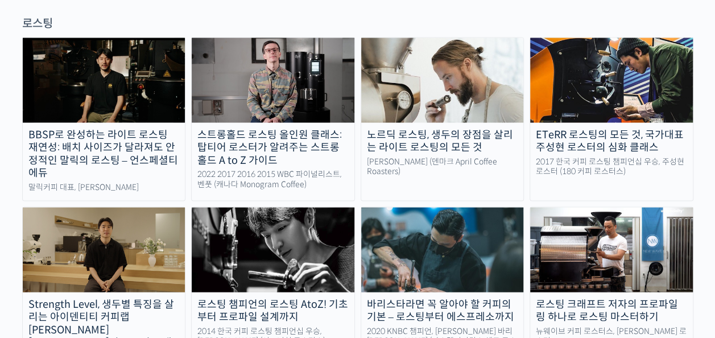
scroll to position [1024, 0]
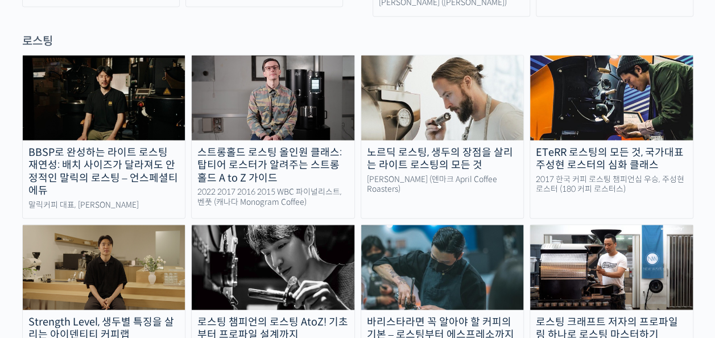
click at [629, 243] on img at bounding box center [611, 267] width 163 height 84
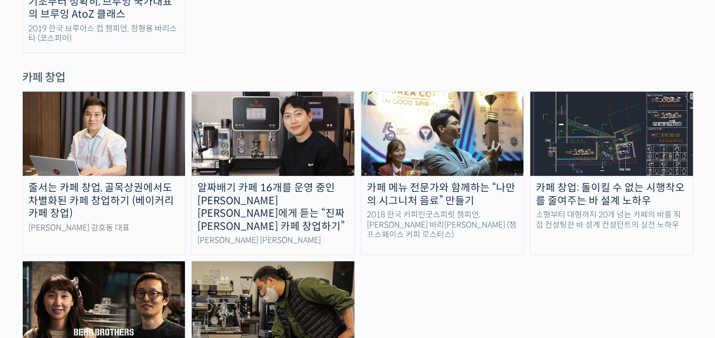
scroll to position [2219, 0]
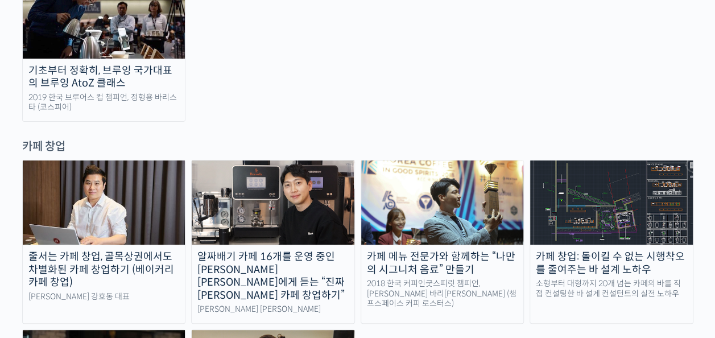
click at [318, 250] on div "알짜배기 카페 16개를 운영 중인 [PERSON_NAME] [PERSON_NAME]에게 듣는 “진짜 [PERSON_NAME] 카페 창업하기”" at bounding box center [273, 275] width 163 height 51
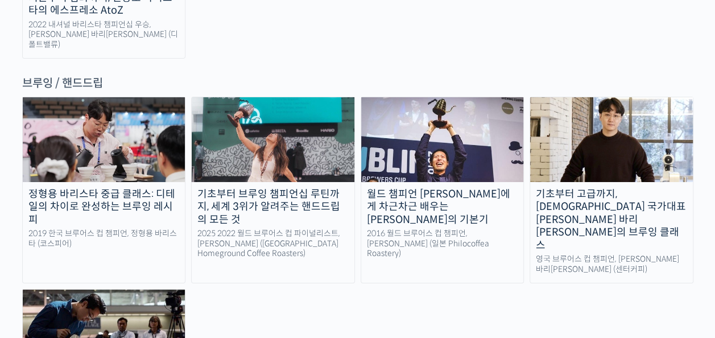
scroll to position [1878, 0]
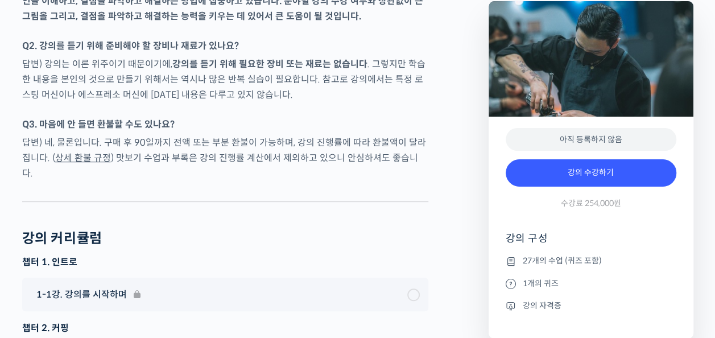
scroll to position [4723, 0]
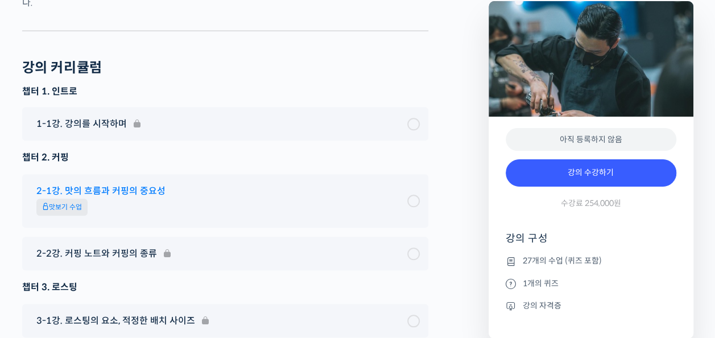
click at [83, 199] on span "맛보기 수업" at bounding box center [61, 207] width 51 height 17
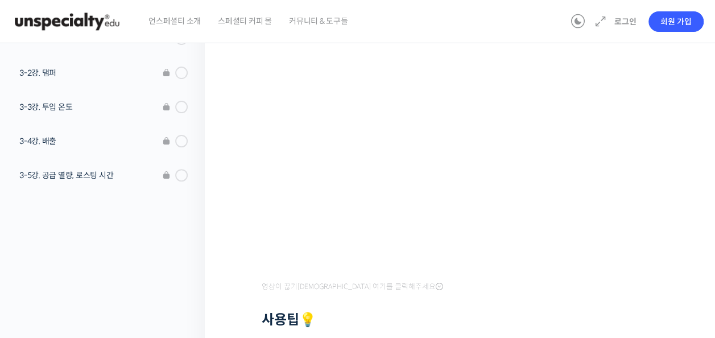
scroll to position [114, 0]
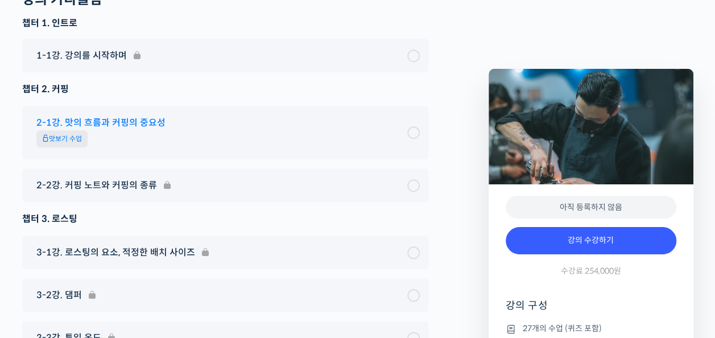
scroll to position [4735, 0]
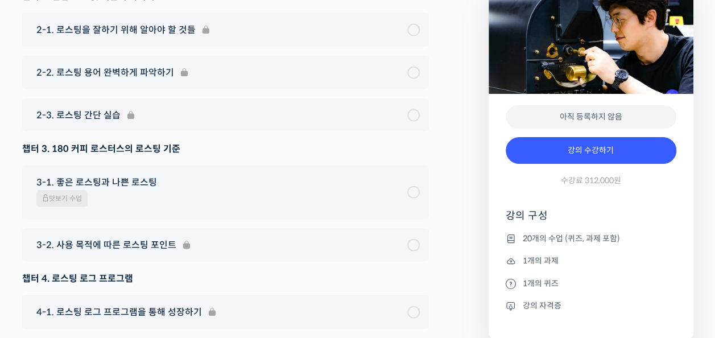
scroll to position [5463, 0]
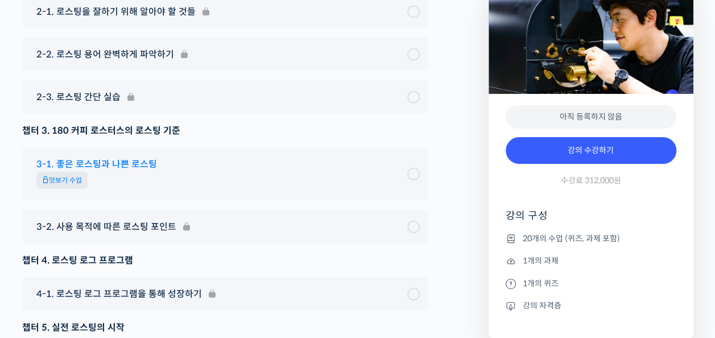
click at [68, 189] on span "맛보기 수업" at bounding box center [61, 180] width 51 height 17
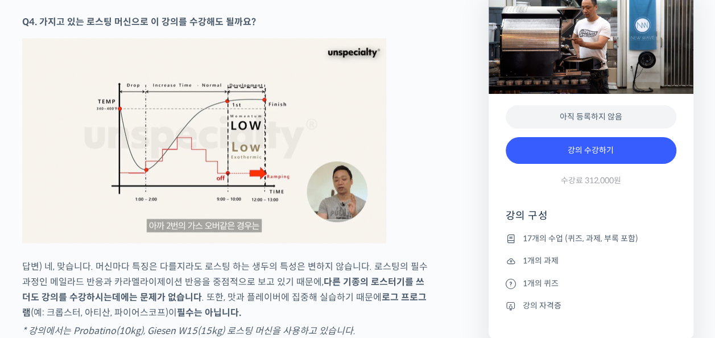
scroll to position [5292, 0]
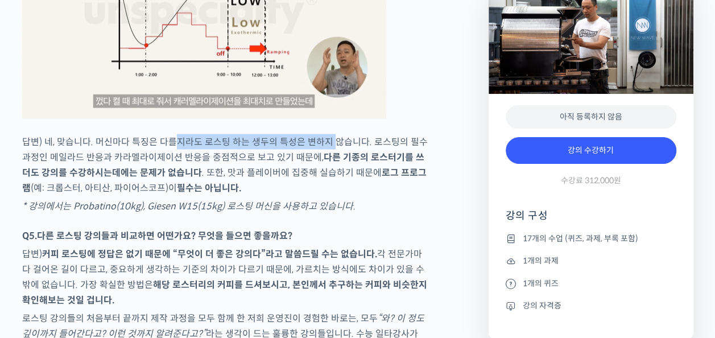
drag, startPoint x: 172, startPoint y: 146, endPoint x: 330, endPoint y: 148, distance: 158.2
click at [330, 148] on p "답변) 네, 맞습니다. 머신마다 특징은 다를지라도 로스팅 하는 생두의 특성은 변하지 않습니다. 로스팅의 필수 과정인 메일라드 반응과 카라멜라이…" at bounding box center [225, 164] width 406 height 61
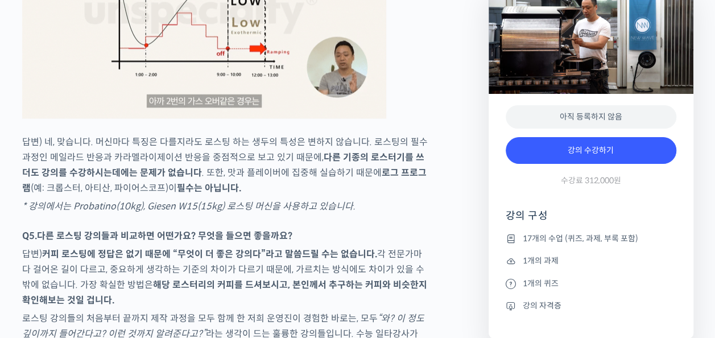
drag, startPoint x: 331, startPoint y: 149, endPoint x: 320, endPoint y: 174, distance: 27.3
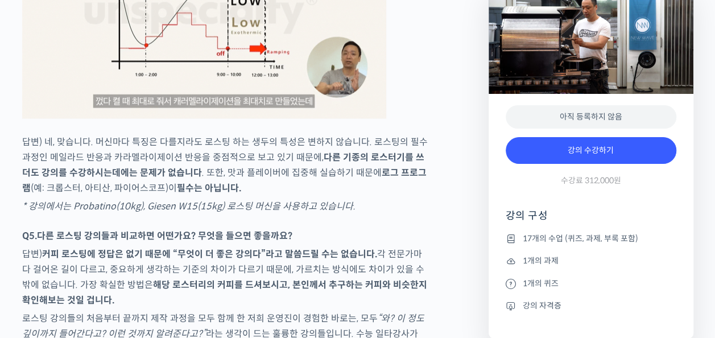
click at [321, 174] on p "답변) 네, 맞습니다. 머신마다 특징은 다를지라도 로스팅 하는 생두의 특성은 변하지 않습니다. 로스팅의 필수 과정인 메일라드 반응과 카라멜라이…" at bounding box center [225, 164] width 406 height 61
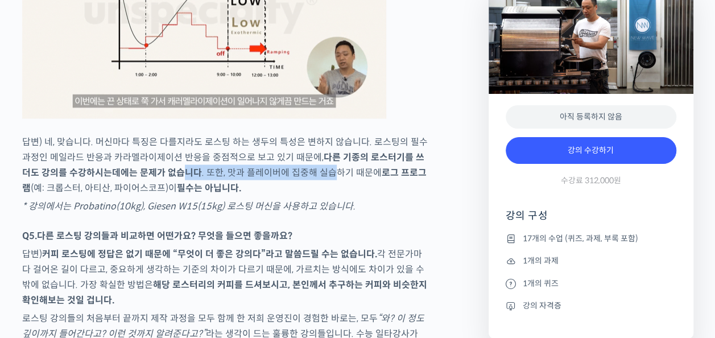
drag, startPoint x: 294, startPoint y: 174, endPoint x: 162, endPoint y: 172, distance: 132.0
click at [162, 172] on p "답변) 네, 맞습니다. 머신마다 특징은 다를지라도 로스팅 하는 생두의 특성은 변하지 않습니다. 로스팅의 필수 과정인 메일라드 반응과 카라멜라이…" at bounding box center [225, 164] width 406 height 61
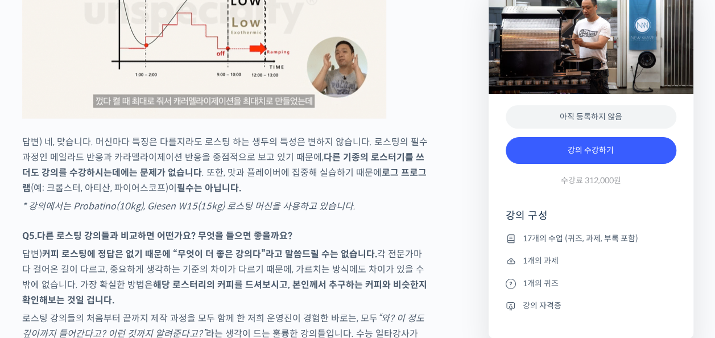
drag, startPoint x: 160, startPoint y: 174, endPoint x: 144, endPoint y: 183, distance: 18.6
click at [146, 178] on strong "다른 기종의 로스터기를 쓰더도 강의를 수강하시는데에는 문제가 없습니다" at bounding box center [223, 164] width 402 height 27
drag, startPoint x: 144, startPoint y: 183, endPoint x: 125, endPoint y: 195, distance: 22.4
click at [123, 195] on p "답변) 네, 맞습니다. 머신마다 특징은 다를지라도 로스팅 하는 생두의 특성은 변하지 않습니다. 로스팅의 필수 과정인 메일라드 반응과 카라멜라이…" at bounding box center [225, 164] width 406 height 61
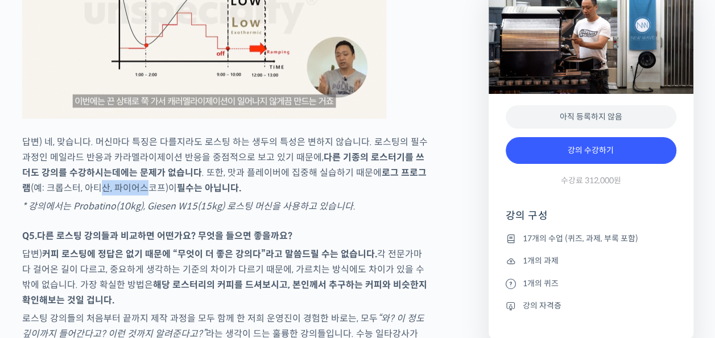
drag, startPoint x: 79, startPoint y: 200, endPoint x: 117, endPoint y: 194, distance: 39.2
click at [117, 194] on p "답변) 네, 맞습니다. 머신마다 특징은 다를지라도 로스팅 하는 생두의 특성은 변하지 않습니다. 로스팅의 필수 과정인 메일라드 반응과 카라멜라이…" at bounding box center [225, 164] width 406 height 61
click at [117, 212] on em "* 강의에서는 Probatino(10kg), Giesen W15(15kg) 로스팅 머신을 사용하고 있습니다." at bounding box center [188, 206] width 333 height 12
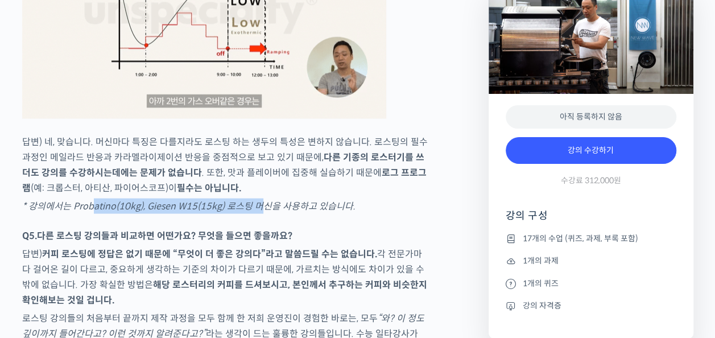
drag, startPoint x: 100, startPoint y: 216, endPoint x: 266, endPoint y: 208, distance: 165.8
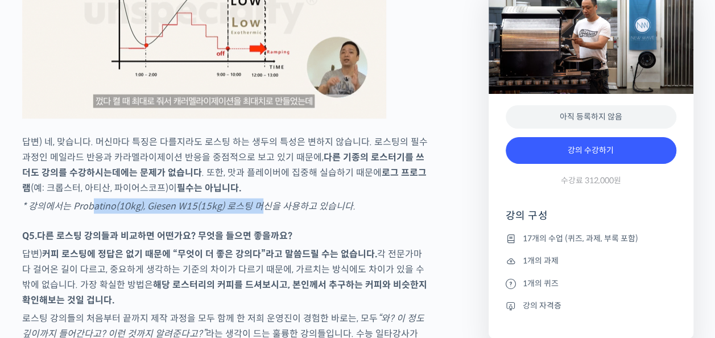
click at [263, 208] on p "* 강의에서는 Probatino(10kg), Giesen W15(15kg) 로스팅 머신을 사용하고 있습니다." at bounding box center [225, 205] width 406 height 15
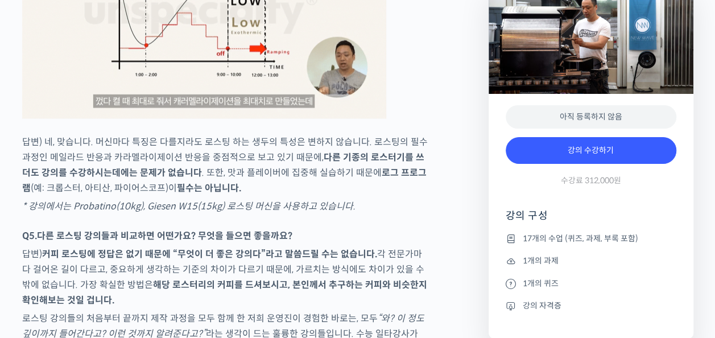
drag, startPoint x: 266, startPoint y: 208, endPoint x: 261, endPoint y: 222, distance: 14.6
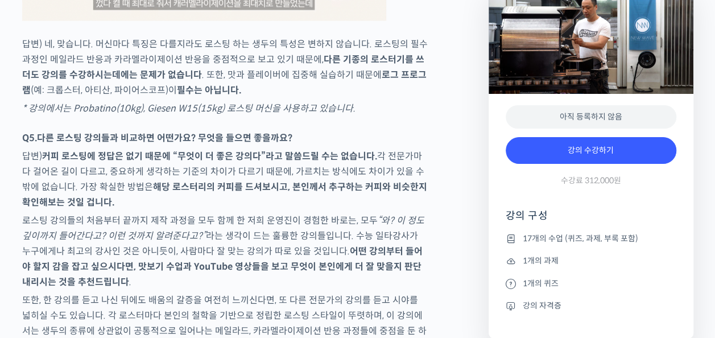
scroll to position [5406, 0]
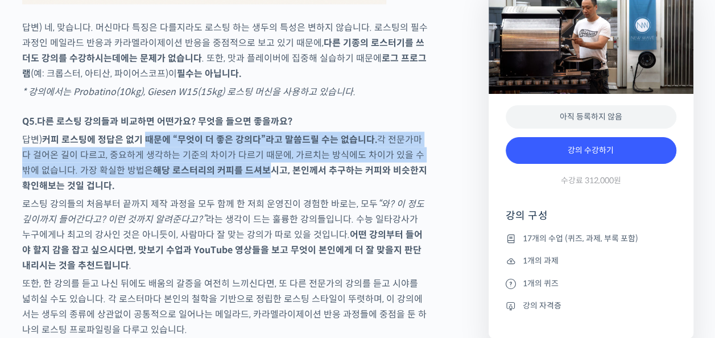
drag, startPoint x: 147, startPoint y: 137, endPoint x: 245, endPoint y: 176, distance: 105.7
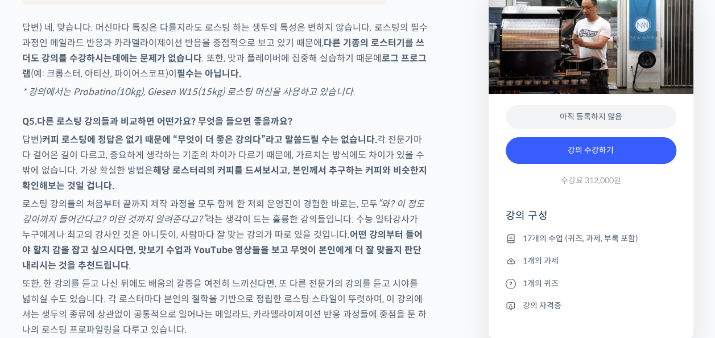
drag, startPoint x: 245, startPoint y: 177, endPoint x: 213, endPoint y: 220, distance: 53.3
click at [213, 220] on p "로스팅 강의들의 처음부터 끝까지 제작 과정을 모두 함께 한 저희 운영진이 경험한 바로는, 모두 “와? 이 정도 깊이까지 들어간다고? 이런 것까…" at bounding box center [225, 234] width 406 height 77
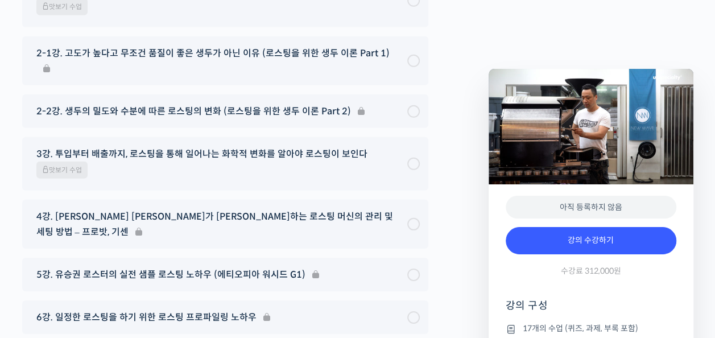
scroll to position [5918, 0]
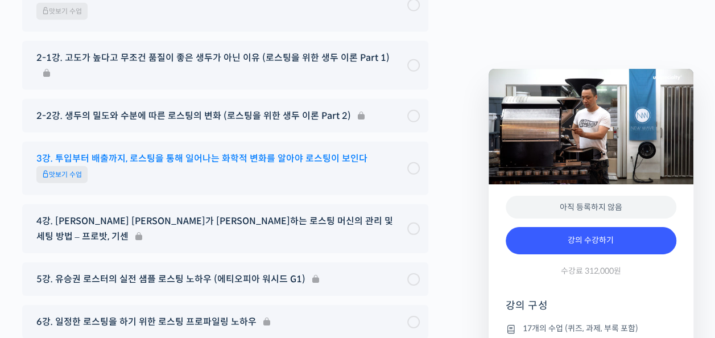
click at [76, 166] on span "맛보기 수업" at bounding box center [61, 174] width 51 height 17
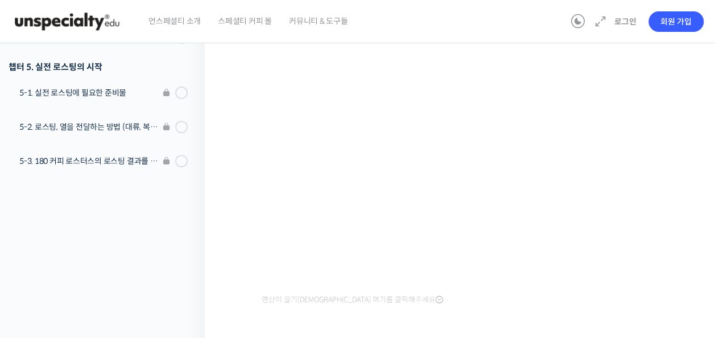
scroll to position [145, 0]
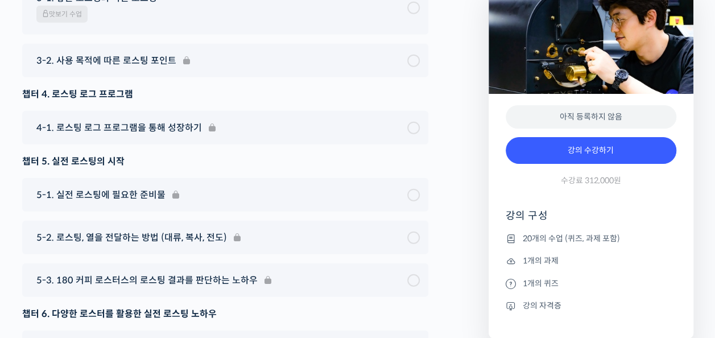
scroll to position [5645, 0]
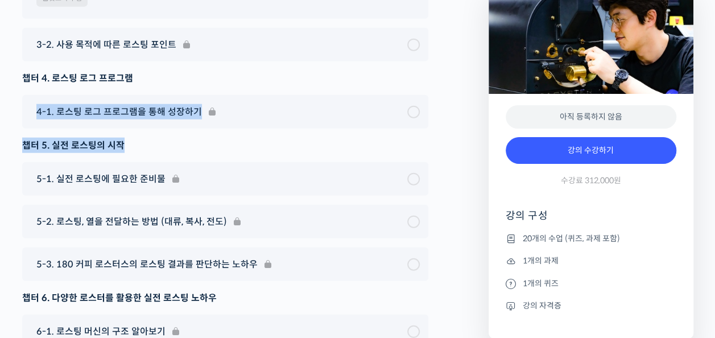
drag, startPoint x: 15, startPoint y: 134, endPoint x: 226, endPoint y: 168, distance: 214.4
click at [226, 153] on div "챕터 5. 실전 로스팅의 시작" at bounding box center [225, 145] width 406 height 15
click at [162, 153] on div "챕터 5. 실전 로스팅의 시작" at bounding box center [225, 145] width 406 height 15
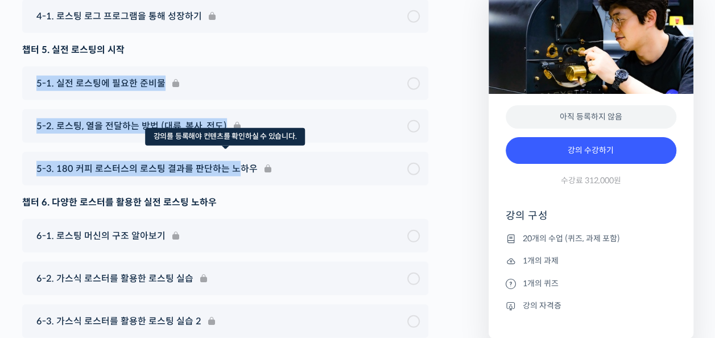
scroll to position [5759, 0]
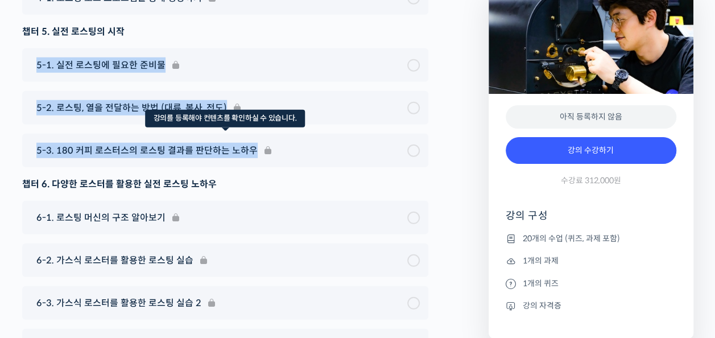
drag, startPoint x: 25, startPoint y: 144, endPoint x: 188, endPoint y: 180, distance: 167.2
click at [245, 182] on div "챕터 1. 인트로 1. 안녕하세요, 180 커피 로스터스입니다. 챕터 2. 실전 로스팅, 기본기 다지기 2-1. 로스팅을 잘하기 위해 알아야 …" at bounding box center [225, 158] width 406 height 1097
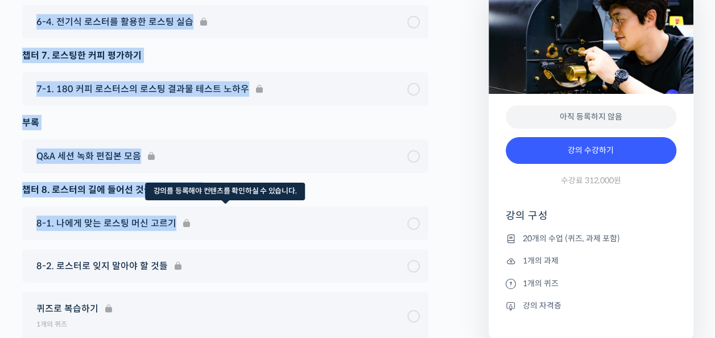
scroll to position [6100, 0]
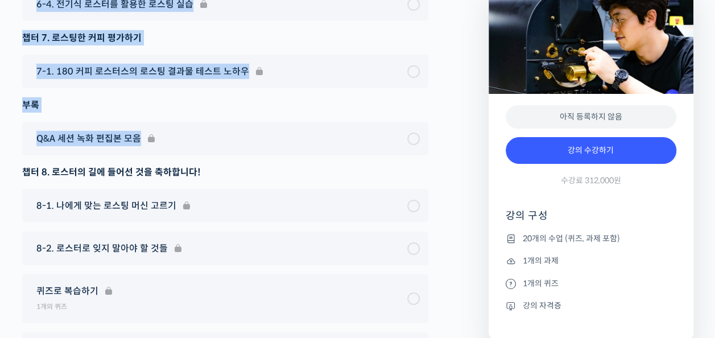
drag, startPoint x: 26, startPoint y: 130, endPoint x: -2, endPoint y: 190, distance: 65.9
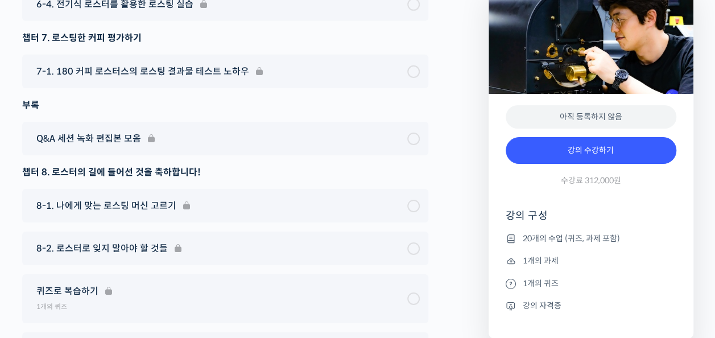
drag, startPoint x: -2, startPoint y: 190, endPoint x: 15, endPoint y: 213, distance: 29.3
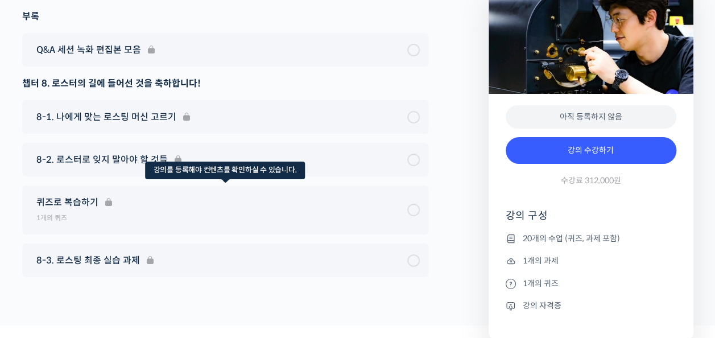
scroll to position [6214, 0]
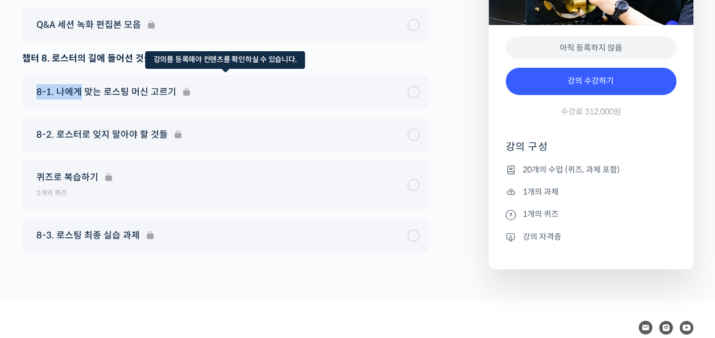
drag, startPoint x: 17, startPoint y: 214, endPoint x: 76, endPoint y: 120, distance: 111.5
drag, startPoint x: 76, startPoint y: 120, endPoint x: 166, endPoint y: 125, distance: 90.1
click at [166, 109] on div "8-1. 나에게 맞는 로스팅 머신 고르기" at bounding box center [225, 92] width 406 height 34
click at [171, 109] on div "8-1. 나에게 맞는 로스팅 머신 고르기" at bounding box center [225, 92] width 406 height 34
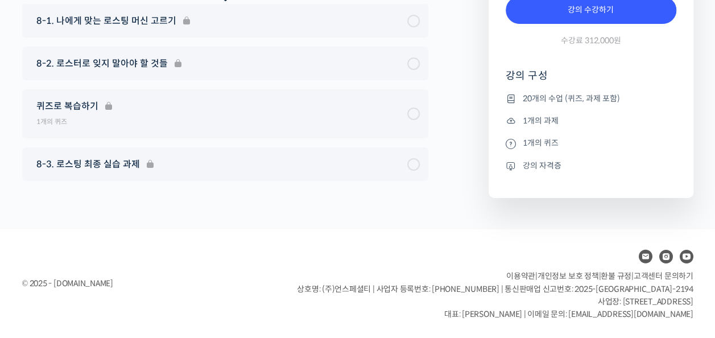
scroll to position [6316, 0]
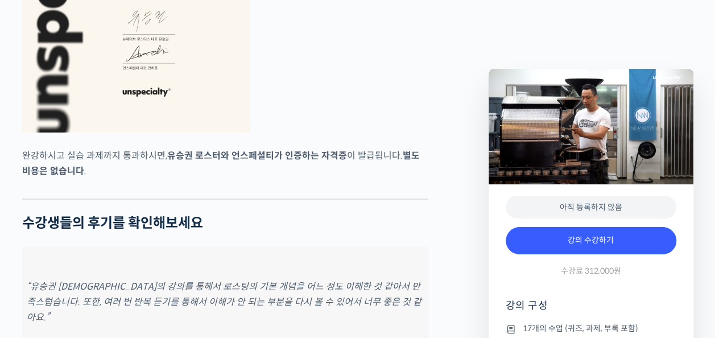
scroll to position [3810, 0]
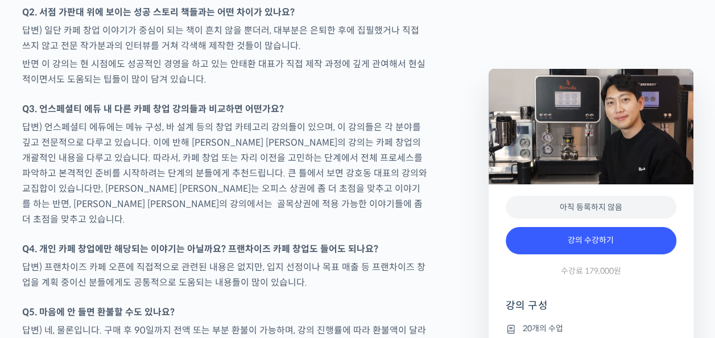
scroll to position [3756, 0]
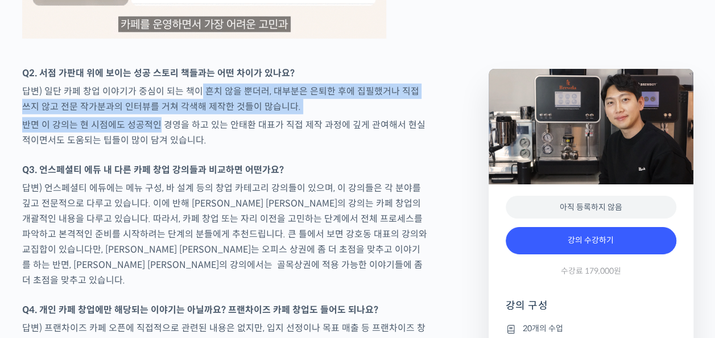
drag, startPoint x: 196, startPoint y: 78, endPoint x: 155, endPoint y: 125, distance: 61.7
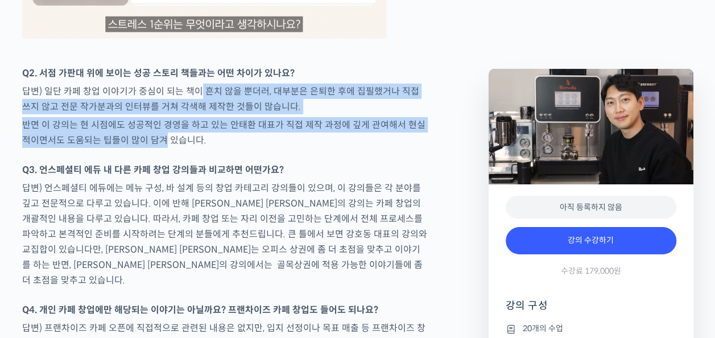
click at [155, 128] on p "반면 이 강의는 현 시점에도 성공적인 경영을 하고 있는 안태환 대표가 직접 제작 과정에 깊게 관여해서 현실적이면서도 도움되는 팁들이 많이 담겨…" at bounding box center [225, 132] width 406 height 31
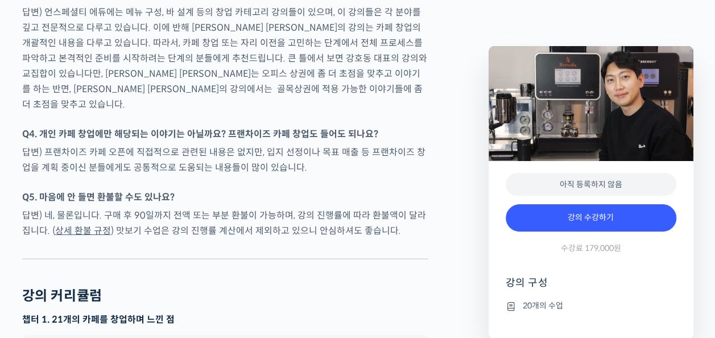
scroll to position [4154, 0]
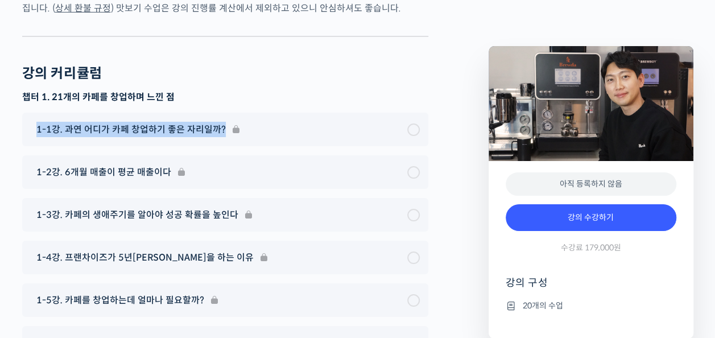
drag, startPoint x: 32, startPoint y: 97, endPoint x: 14, endPoint y: 120, distance: 28.8
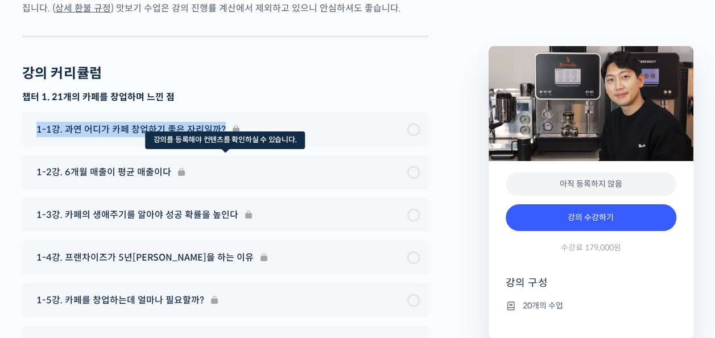
click at [24, 155] on div "1-2강. 6개월 매출이 평균 매출이다" at bounding box center [225, 172] width 406 height 34
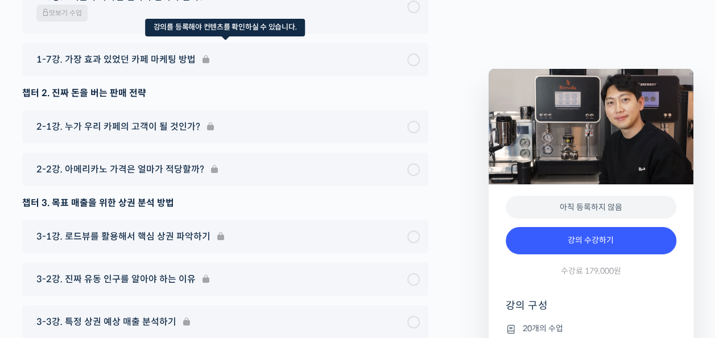
scroll to position [4439, 0]
